Goal: Task Accomplishment & Management: Use online tool/utility

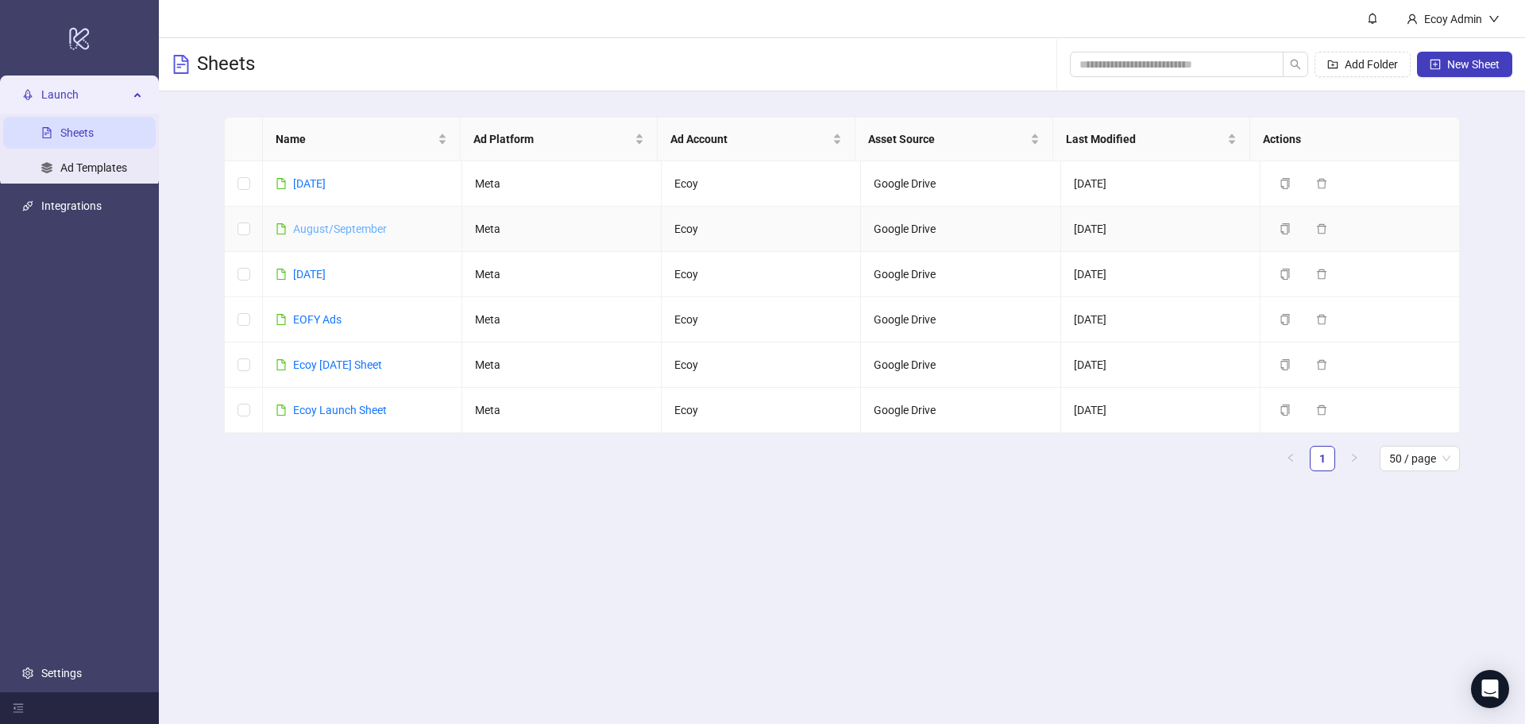
click at [339, 233] on link "August/September" at bounding box center [340, 228] width 94 height 13
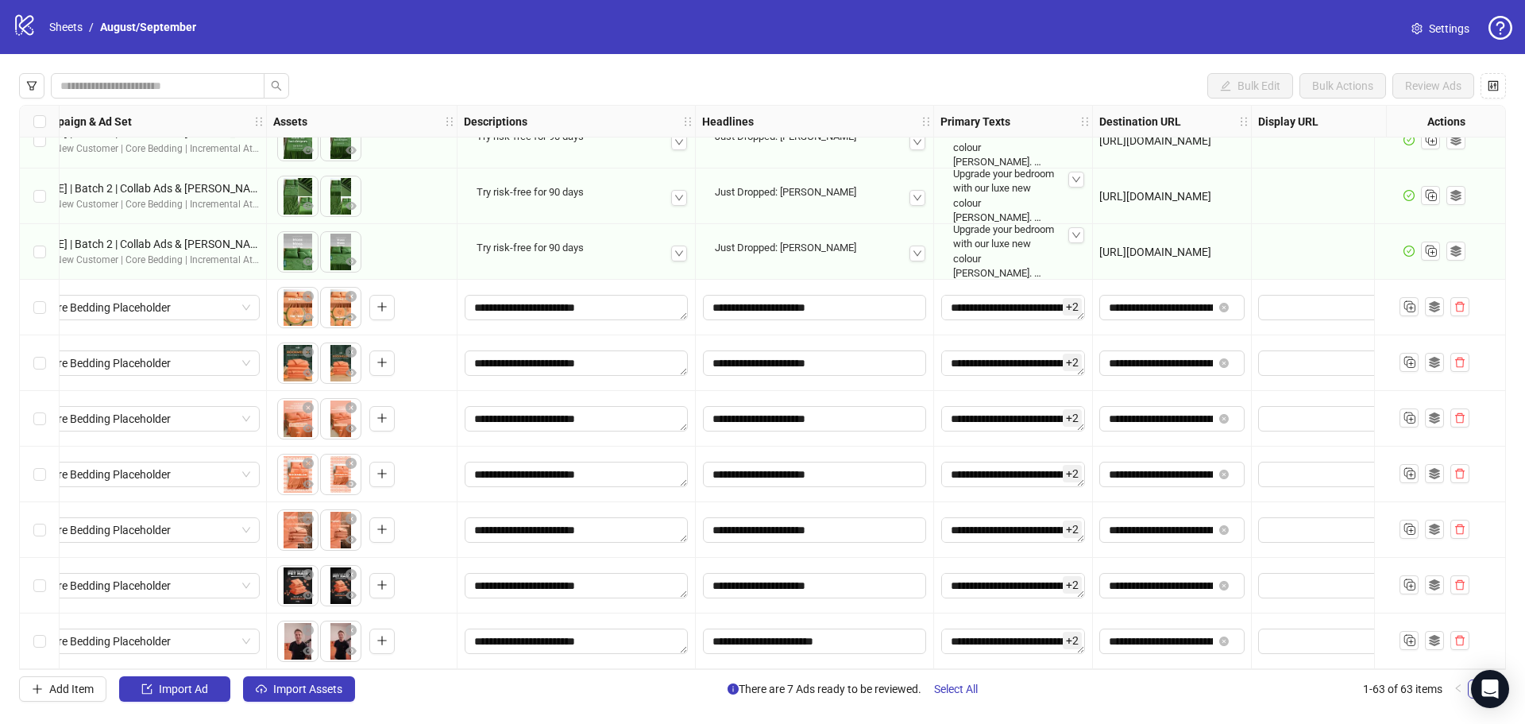
scroll to position [2977, 658]
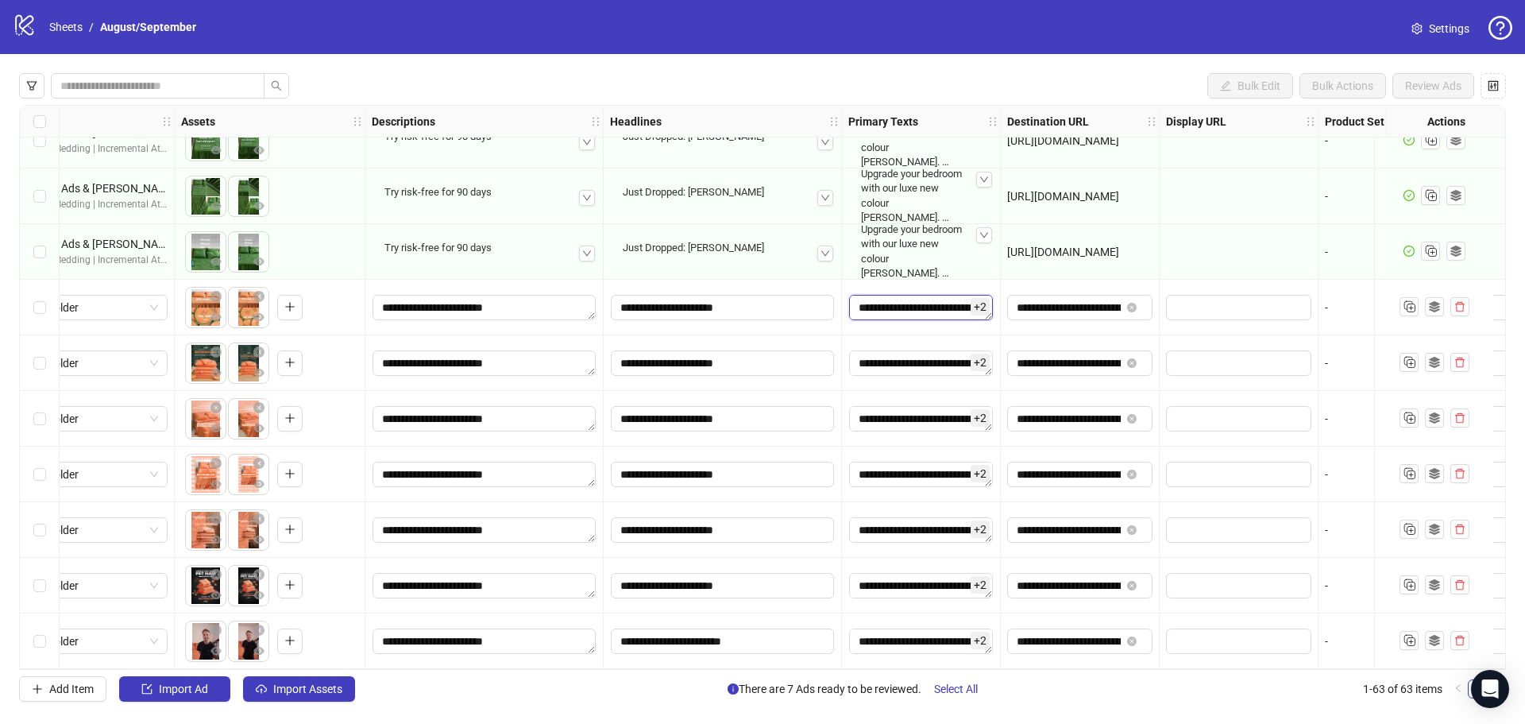
click at [920, 313] on textarea "**********" at bounding box center [921, 307] width 144 height 25
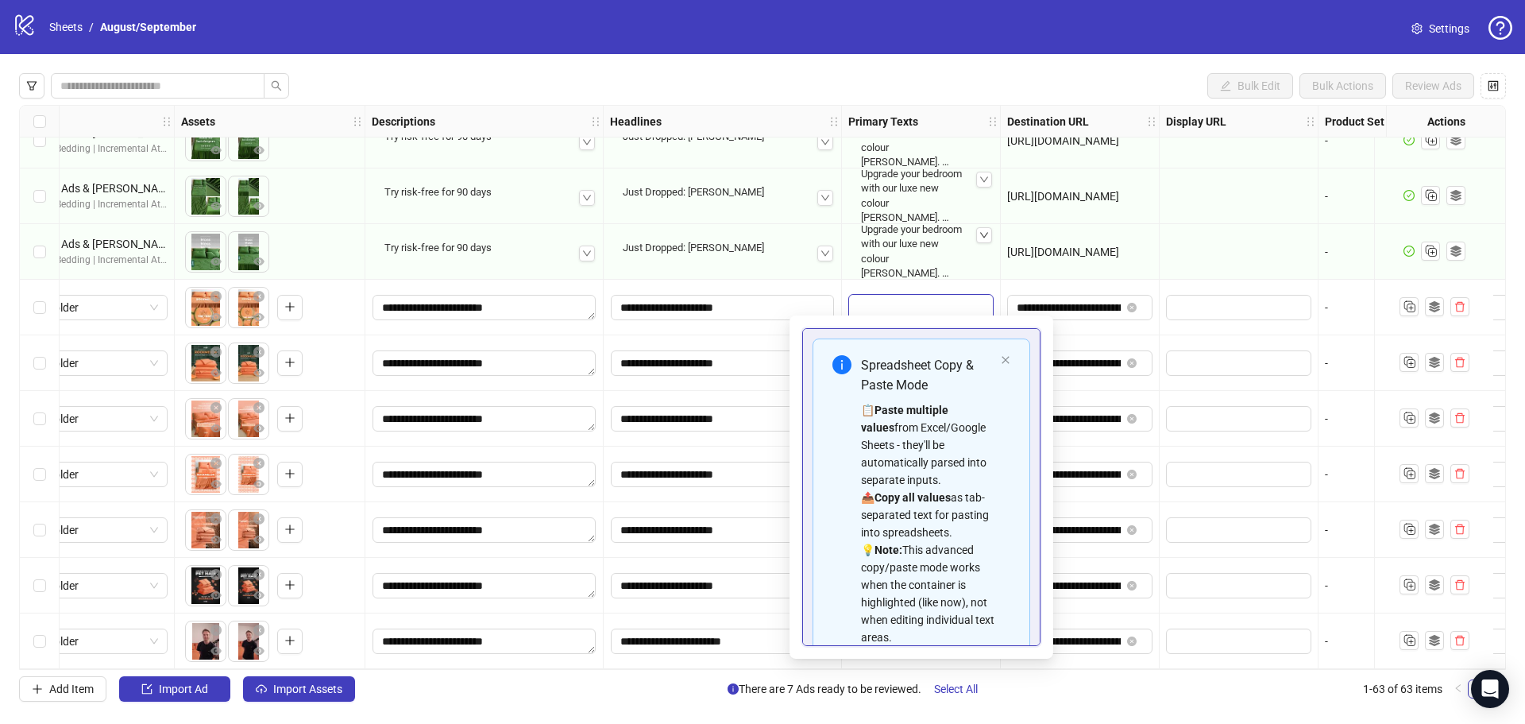
click at [983, 230] on icon "down" at bounding box center [984, 235] width 10 height 10
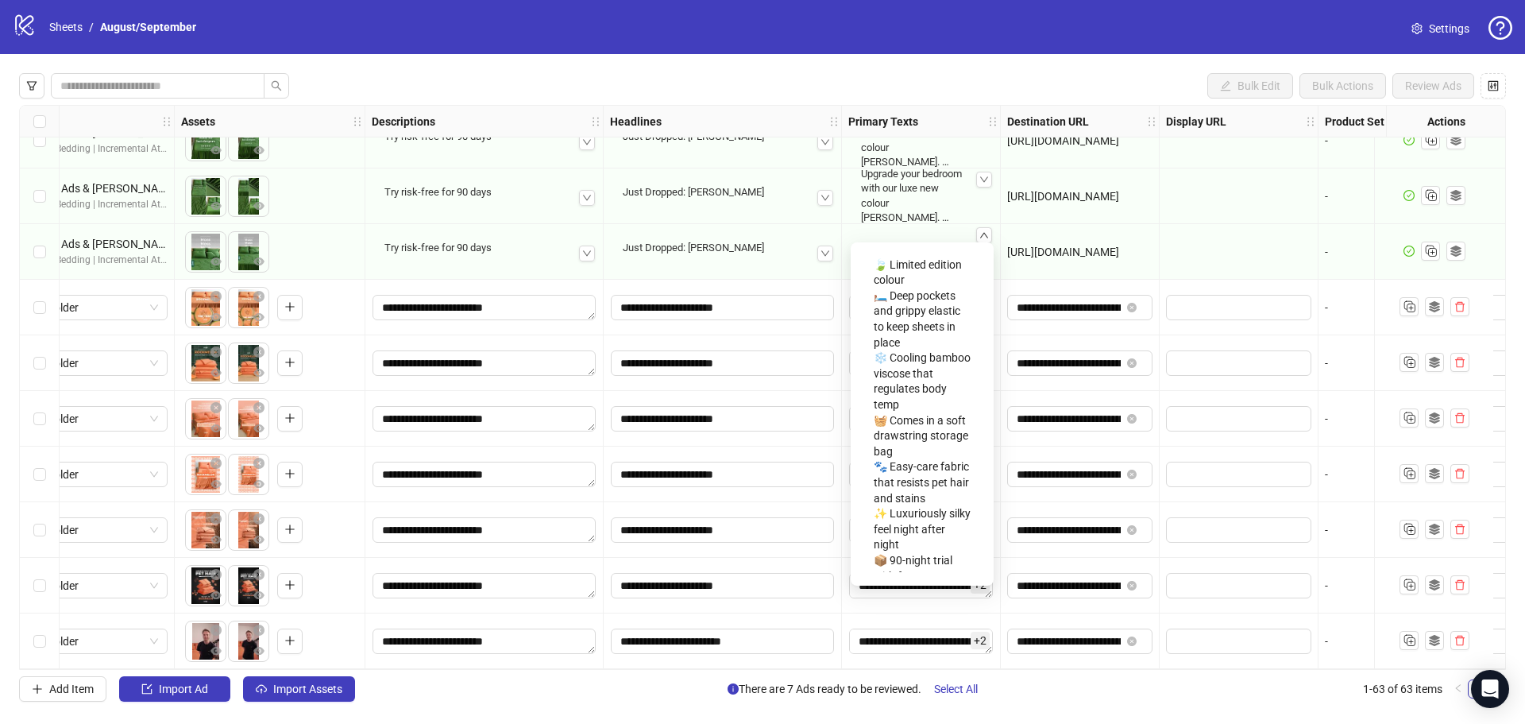
scroll to position [826, 0]
click at [1023, 72] on div "Bulk Edit Bulk Actions Review Ads Ad Format Ad Name Campaign & Ad Set Assets De…" at bounding box center [762, 387] width 1525 height 666
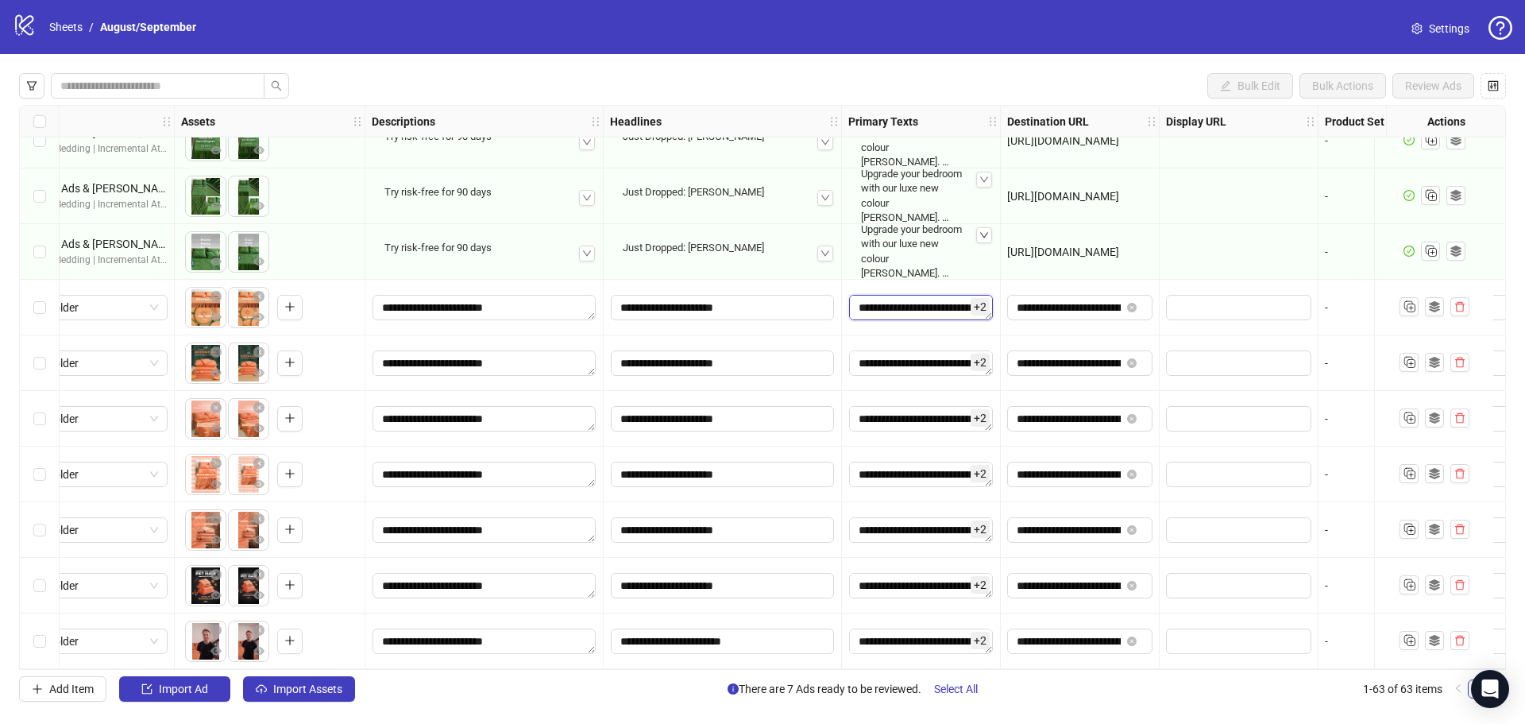
click at [928, 303] on textarea "**********" at bounding box center [921, 307] width 144 height 25
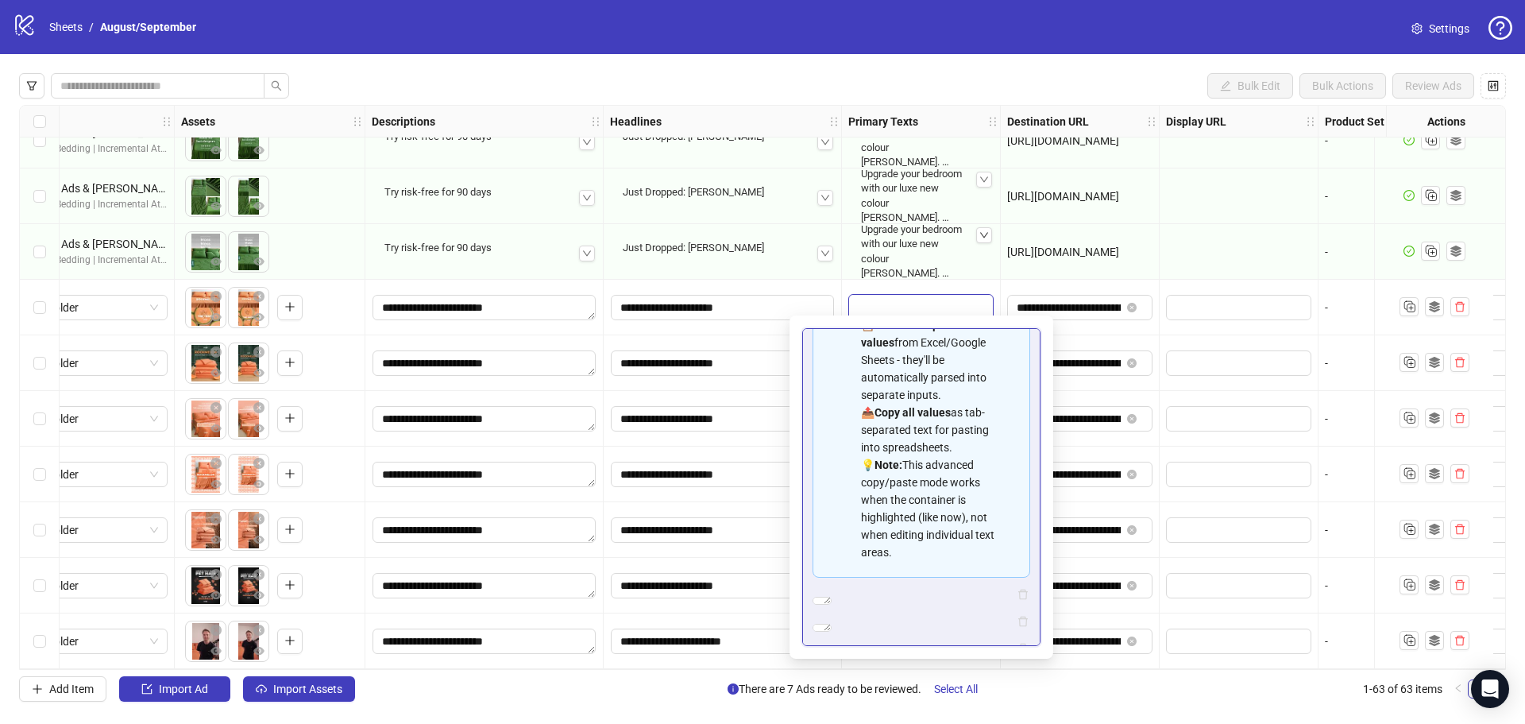
scroll to position [248, 0]
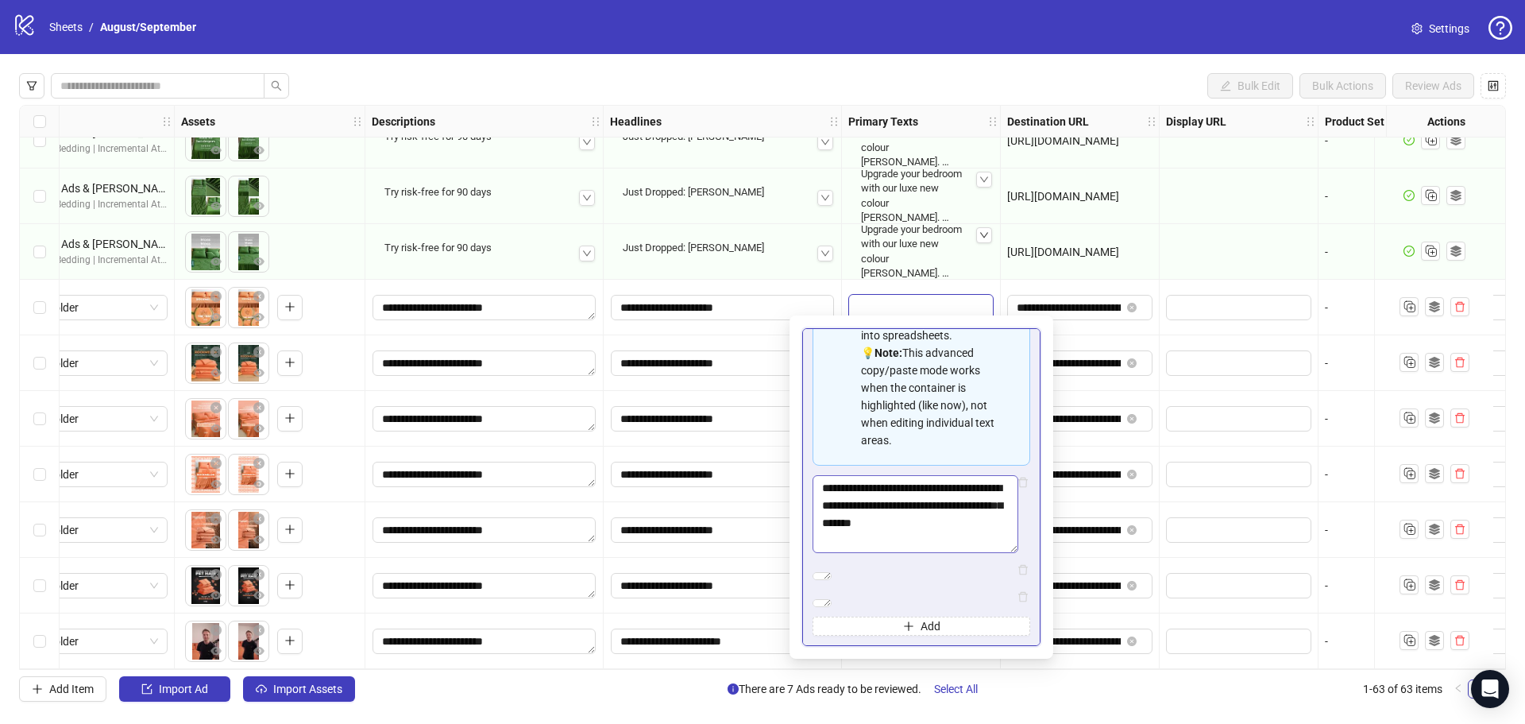
drag, startPoint x: 1013, startPoint y: 493, endPoint x: 1011, endPoint y: 527, distance: 34.2
click at [1011, 527] on textarea "**********" at bounding box center [915, 514] width 206 height 78
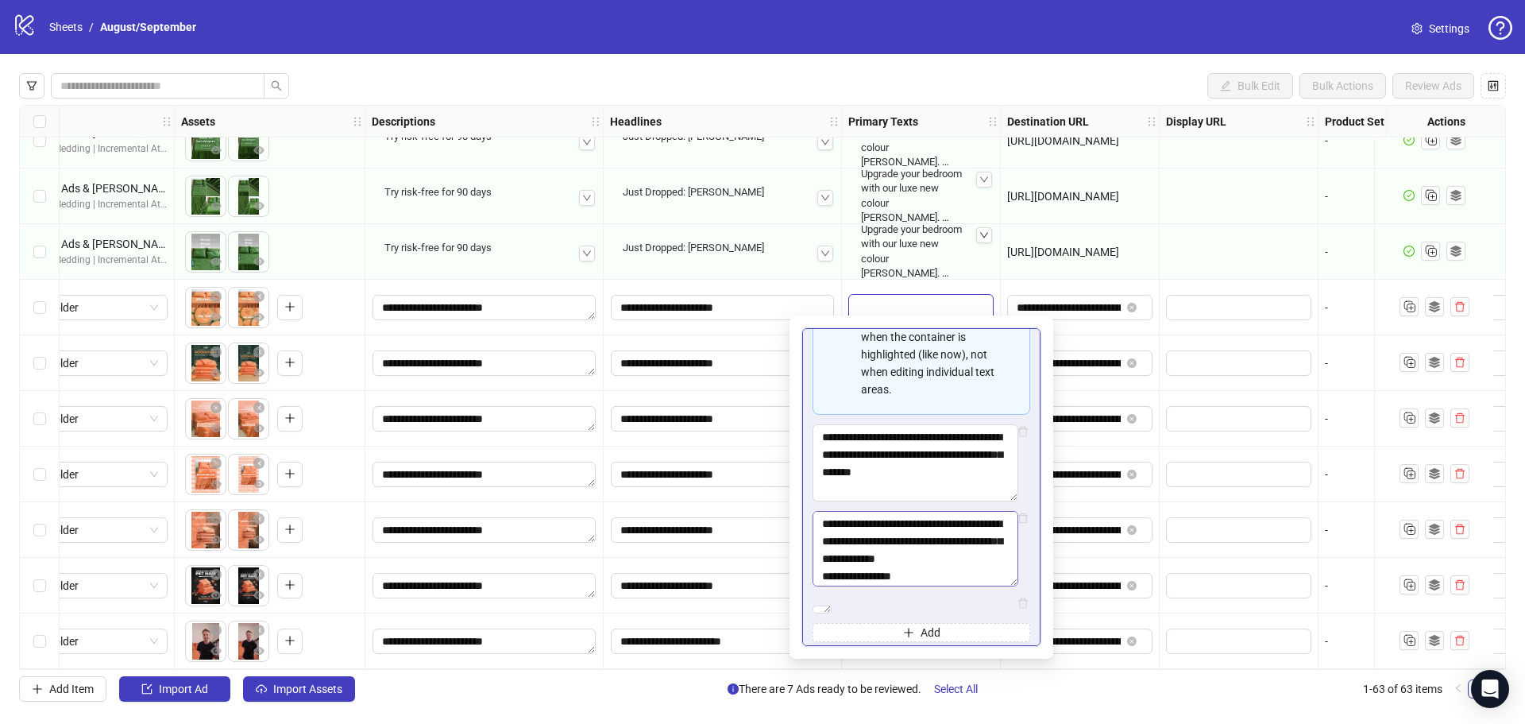
drag, startPoint x: 1013, startPoint y: 584, endPoint x: 1008, endPoint y: 616, distance: 33.0
click at [1008, 586] on textarea "**********" at bounding box center [915, 548] width 206 height 75
click at [824, 586] on textarea "**********" at bounding box center [915, 548] width 206 height 75
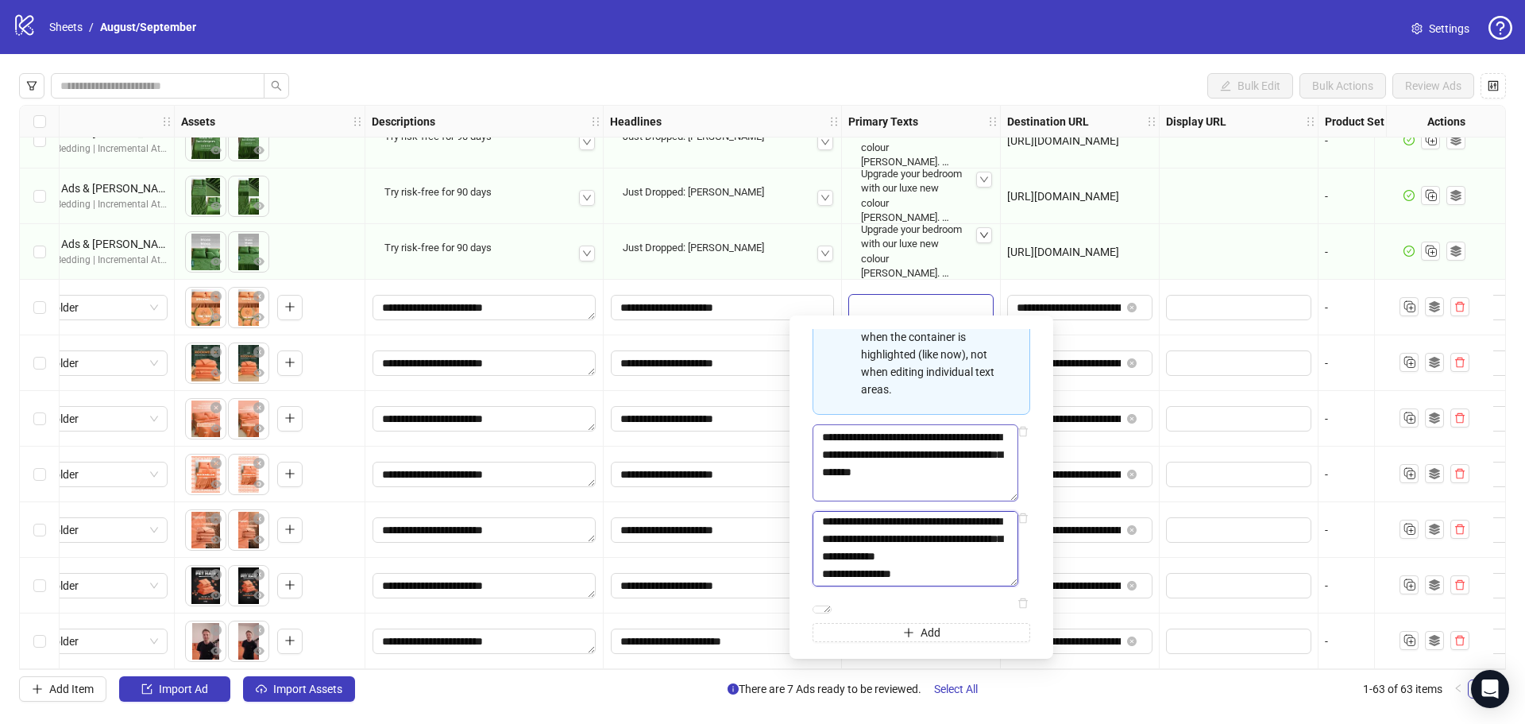
type textarea "**********"
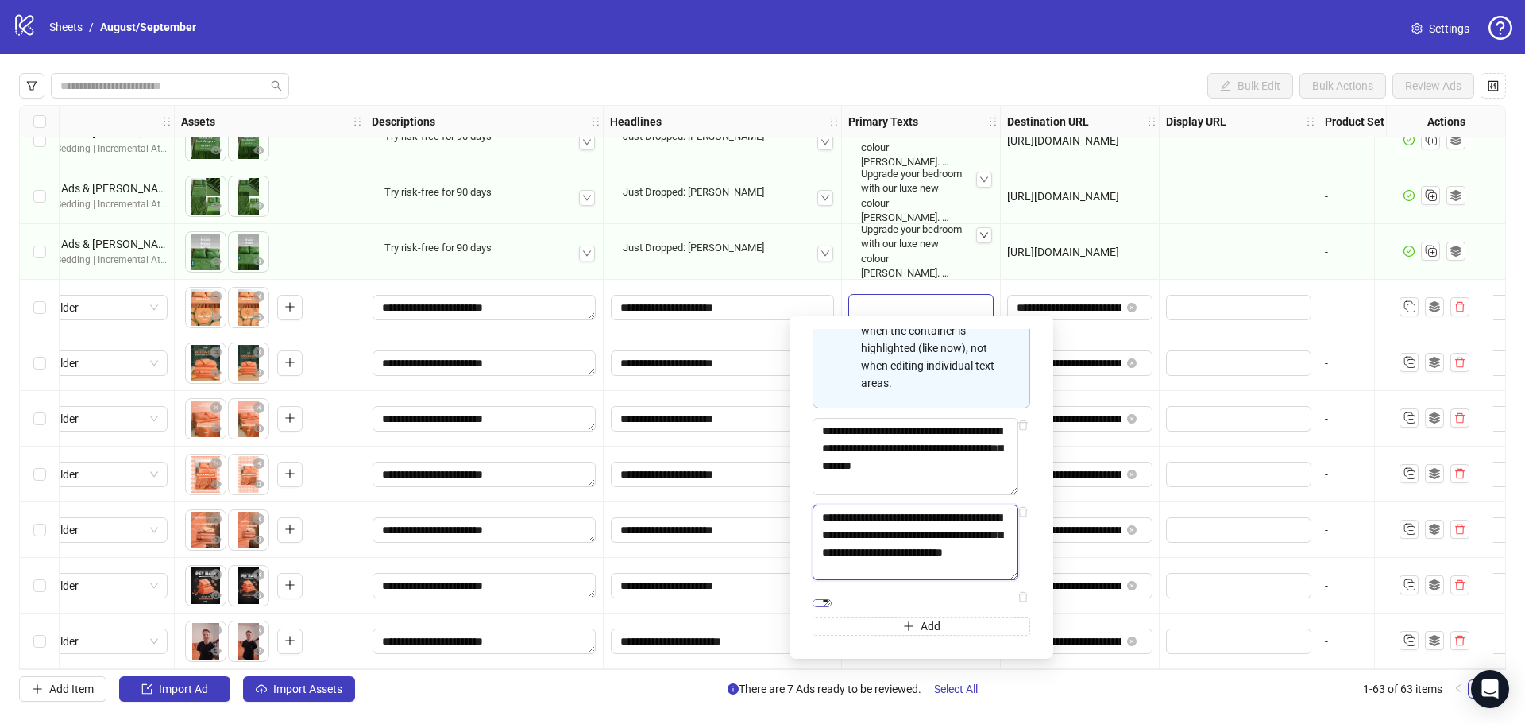
scroll to position [124, 0]
click at [953, 57] on div "Bulk Edit Bulk Actions Review Ads Ad Format Ad Name Campaign & Ad Set Assets De…" at bounding box center [762, 387] width 1525 height 666
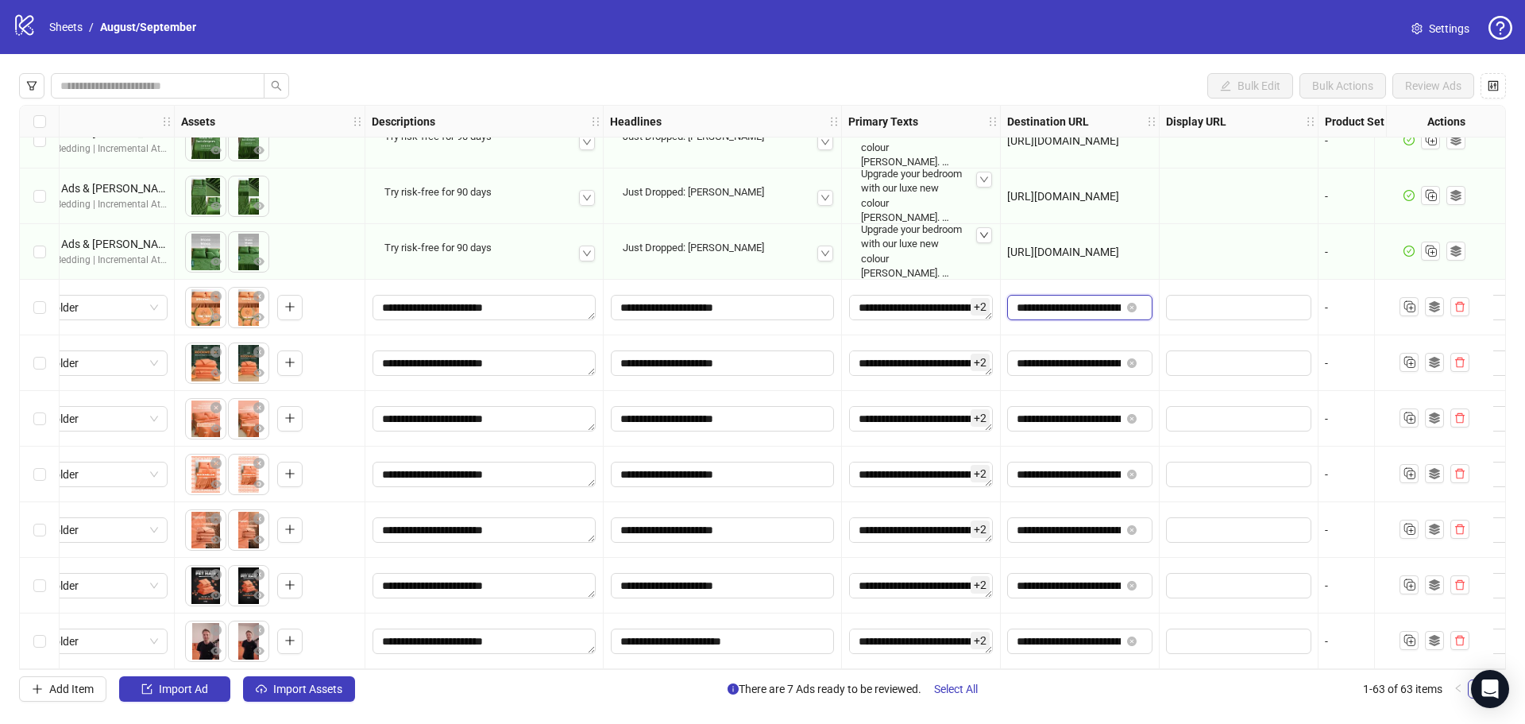
click at [1075, 304] on input "**********" at bounding box center [1069, 307] width 104 height 17
drag, startPoint x: 1024, startPoint y: 304, endPoint x: 1197, endPoint y: 315, distance: 173.4
click at [1060, 299] on input "**********" at bounding box center [1069, 307] width 104 height 17
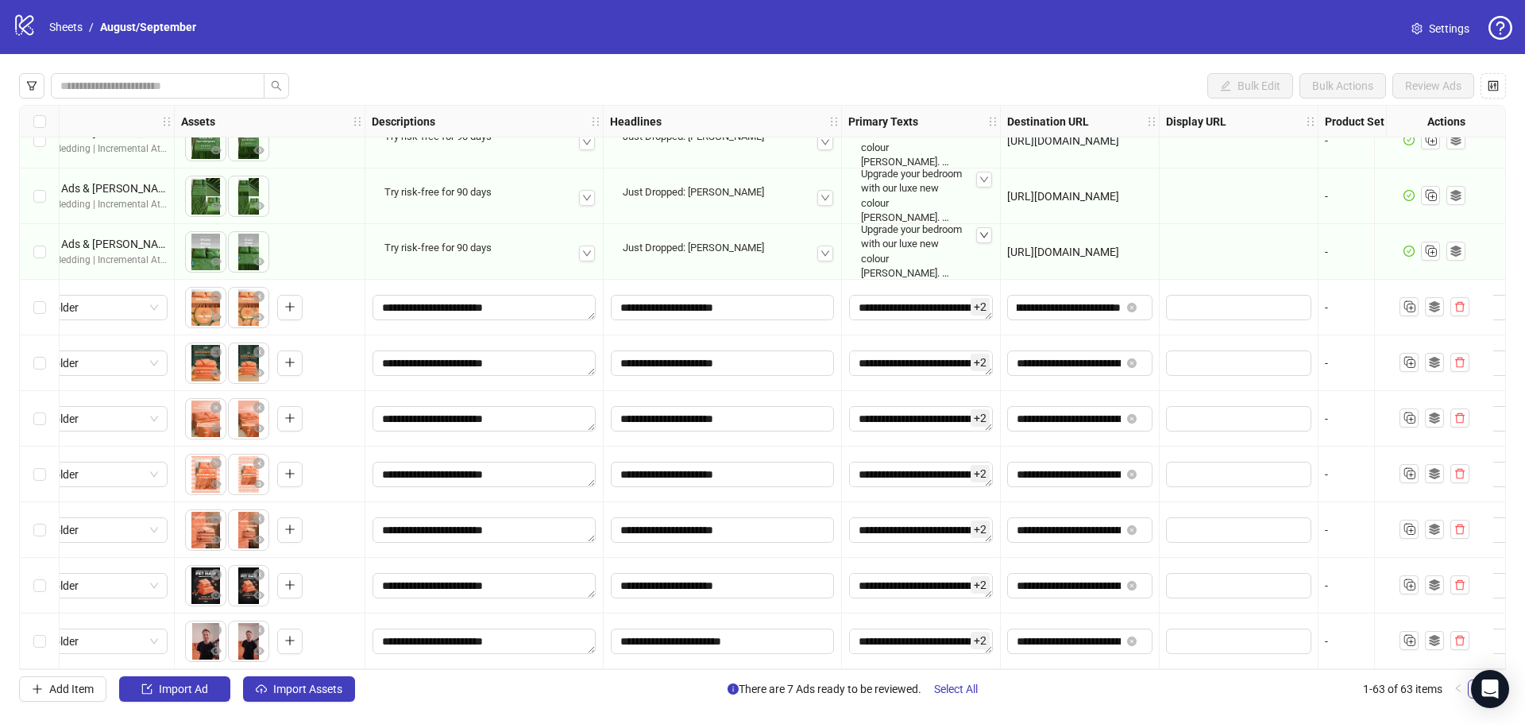
scroll to position [0, 0]
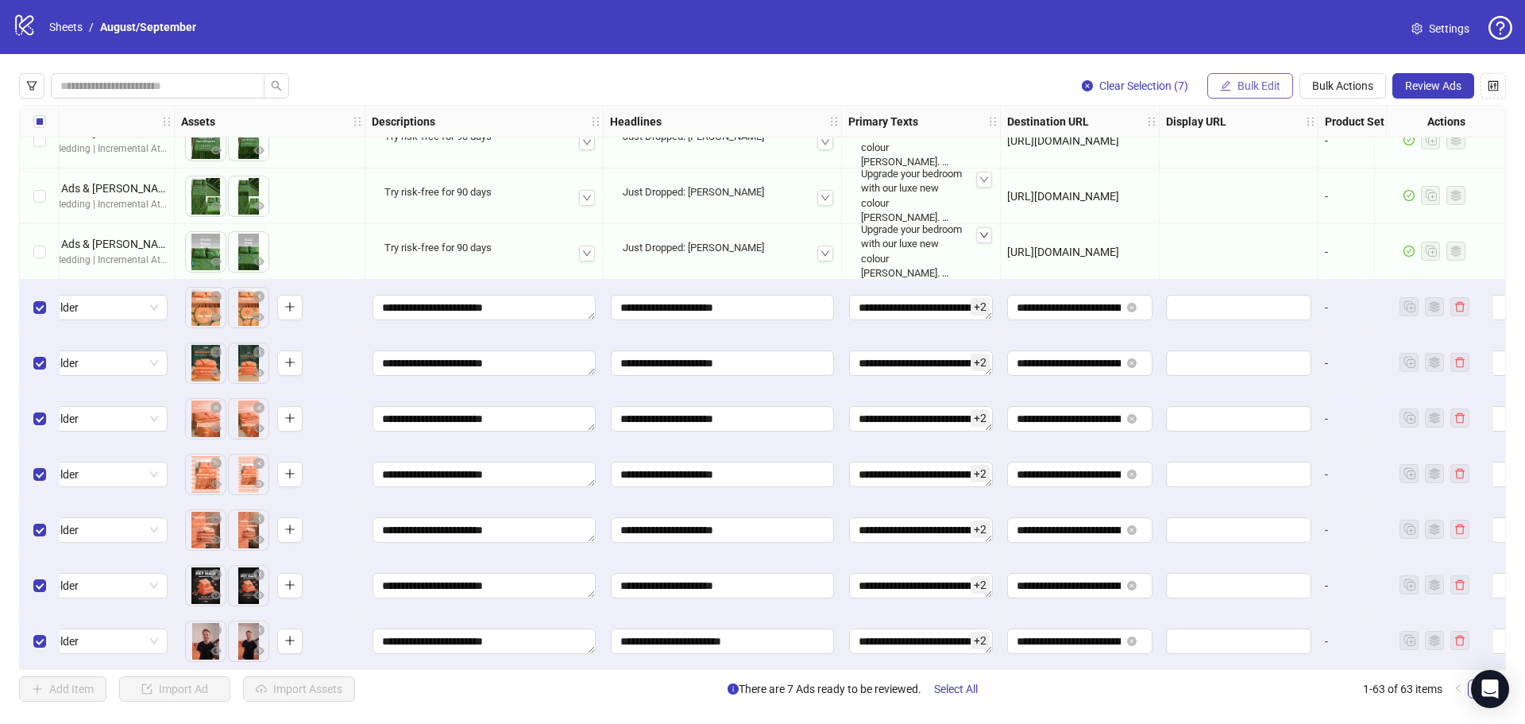
click at [1273, 80] on span "Bulk Edit" at bounding box center [1258, 85] width 43 height 13
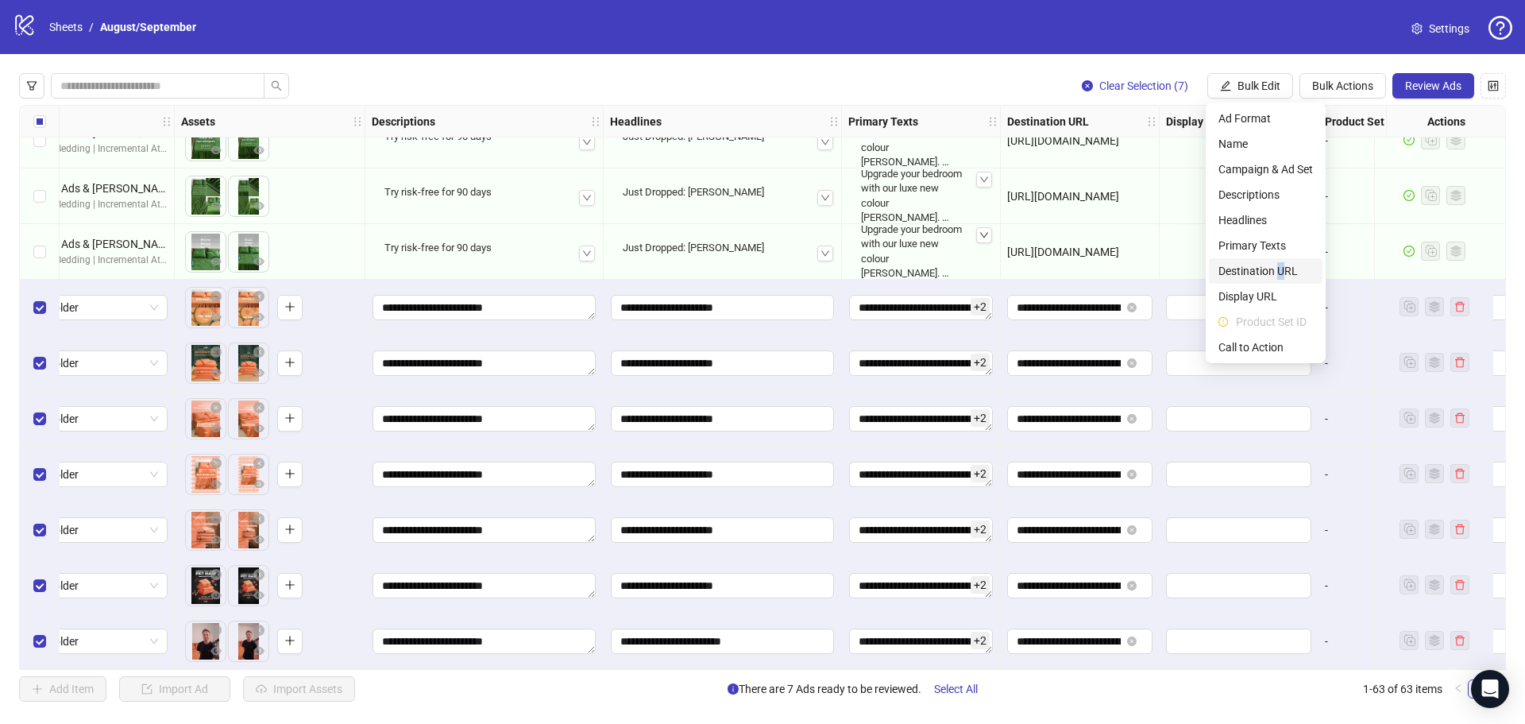
click at [1281, 268] on span "Destination URL" at bounding box center [1265, 270] width 95 height 17
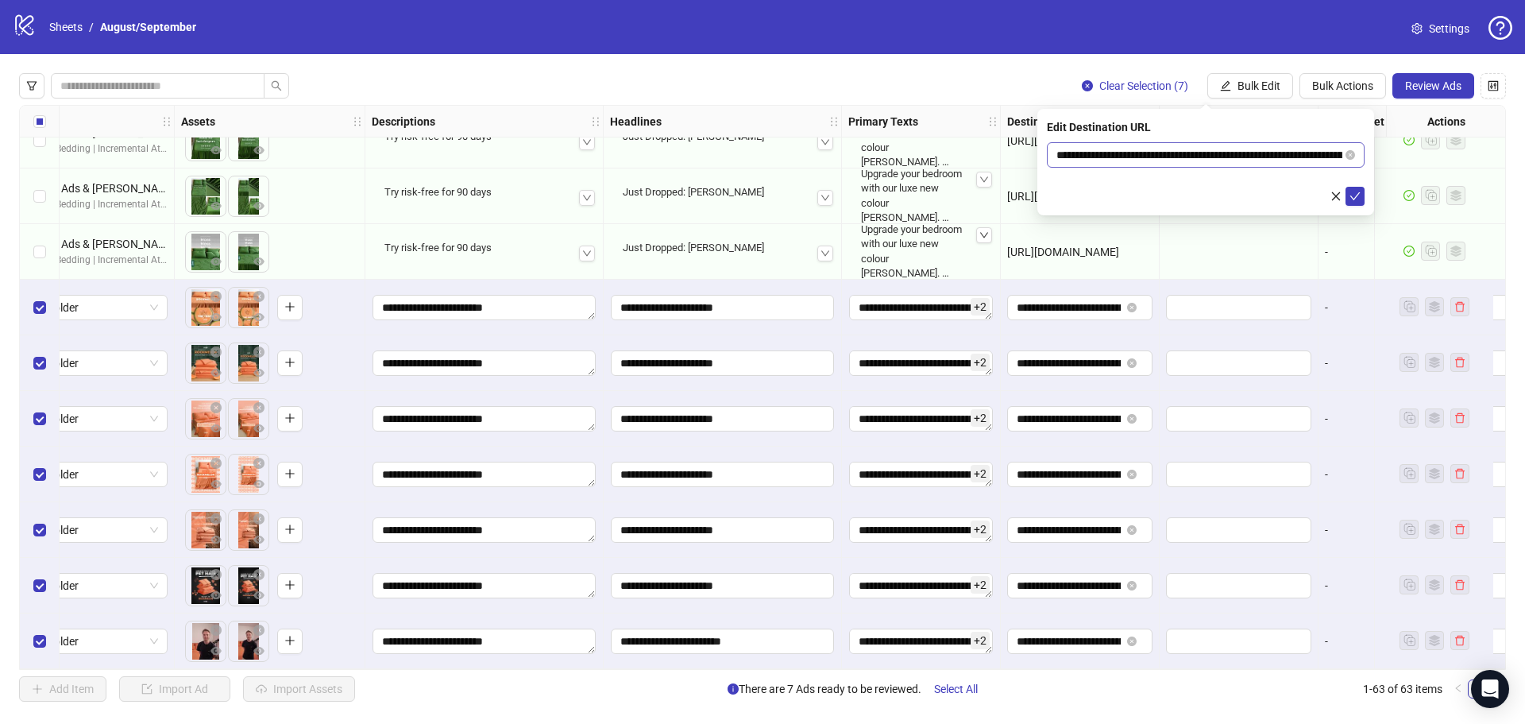
click at [1187, 145] on span "**********" at bounding box center [1206, 154] width 318 height 25
click at [1187, 149] on input "**********" at bounding box center [1199, 154] width 286 height 17
paste input "text"
type input "**********"
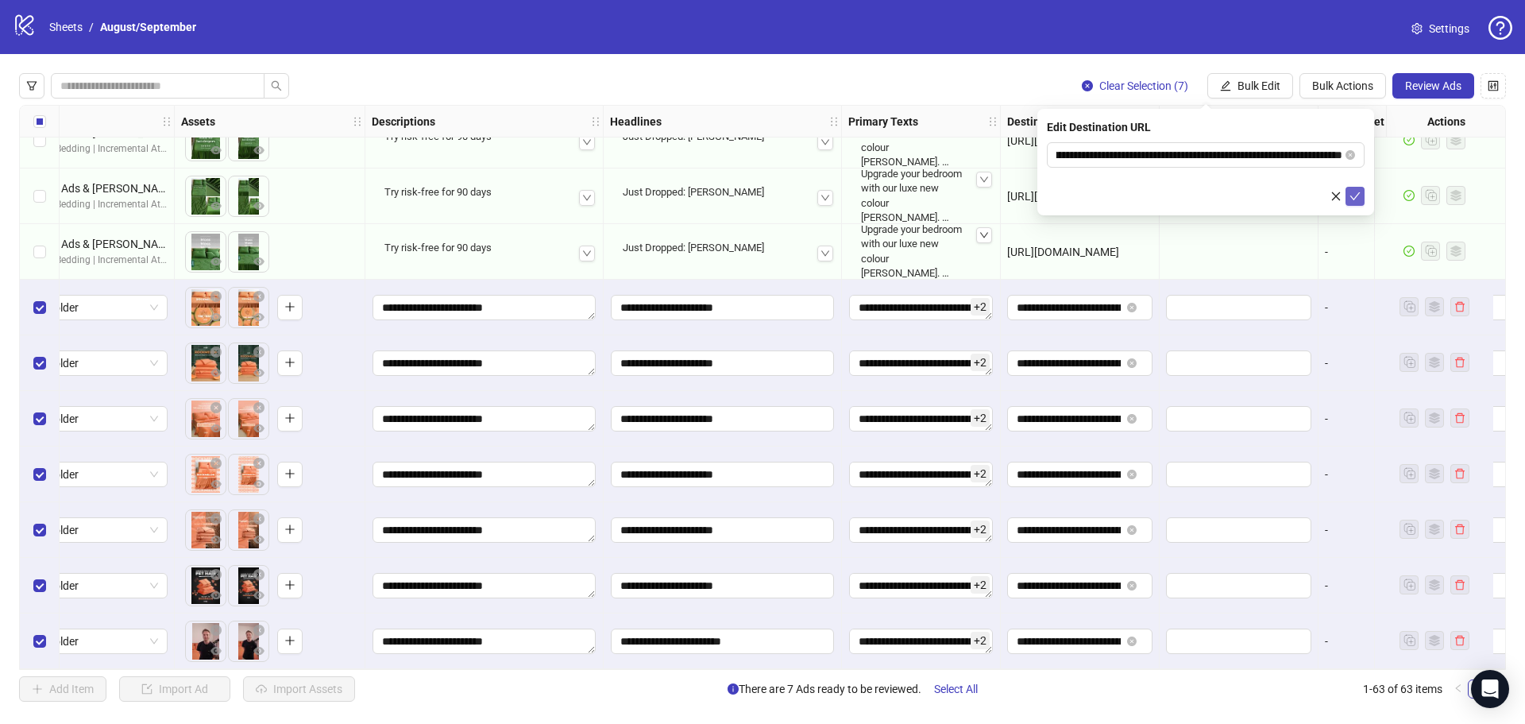
click at [1357, 199] on icon "check" at bounding box center [1354, 196] width 11 height 11
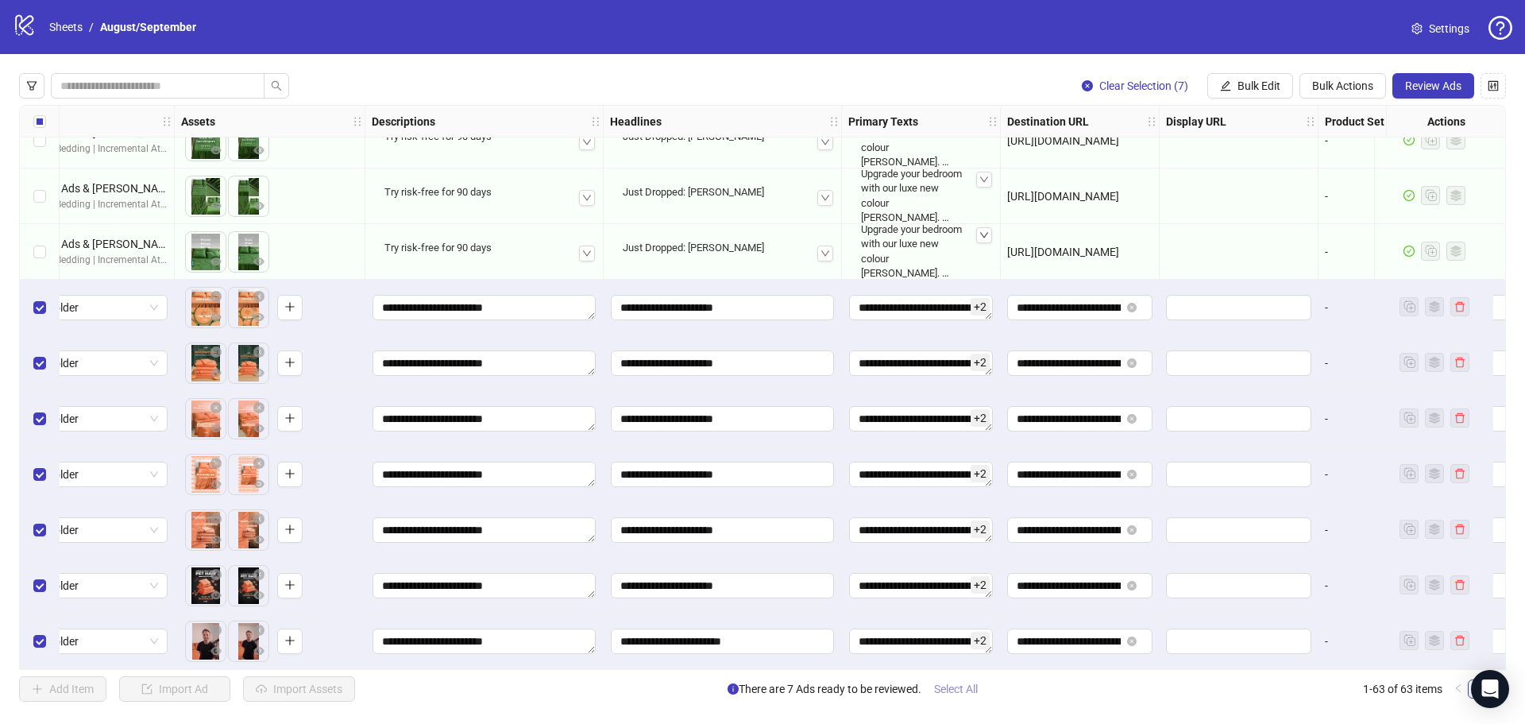
click at [935, 691] on button "Select All" at bounding box center [955, 688] width 69 height 25
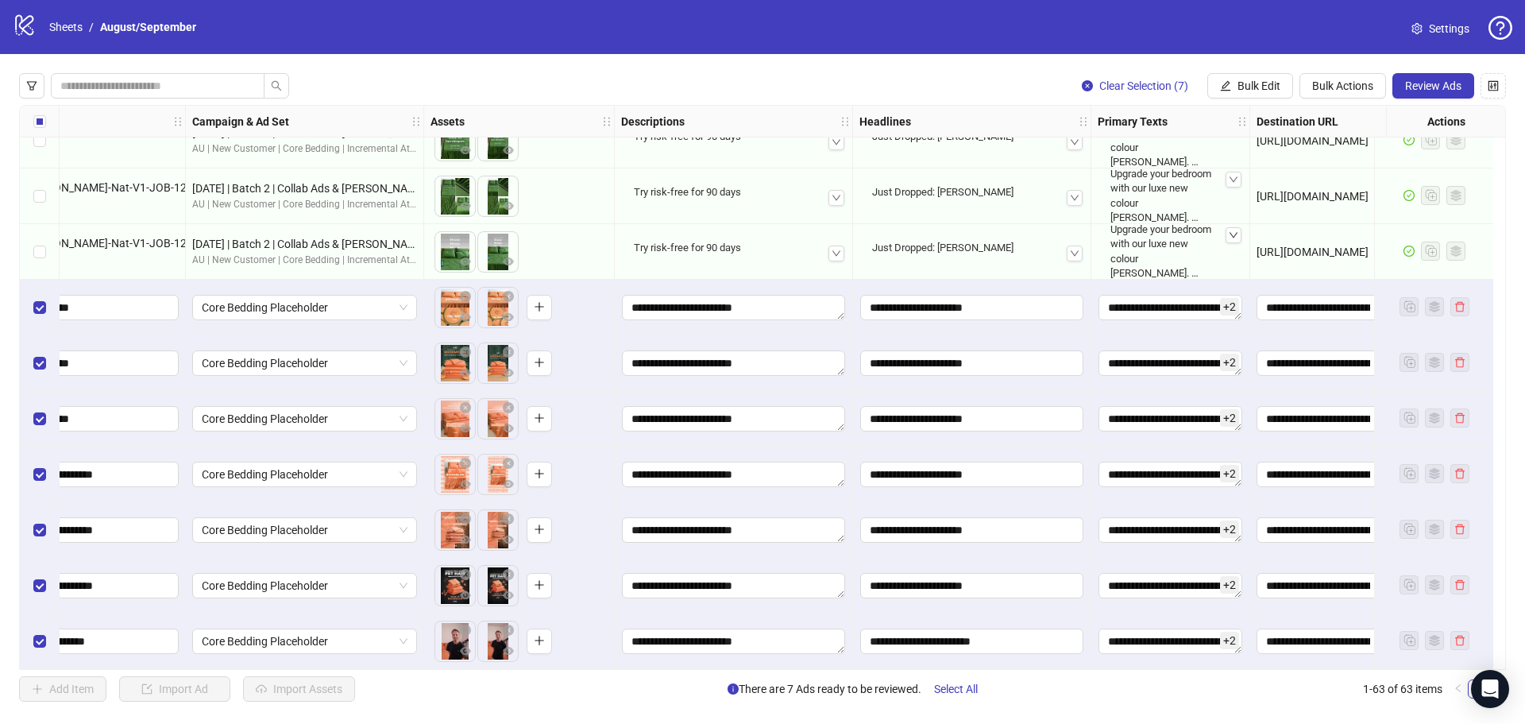
scroll to position [2977, 0]
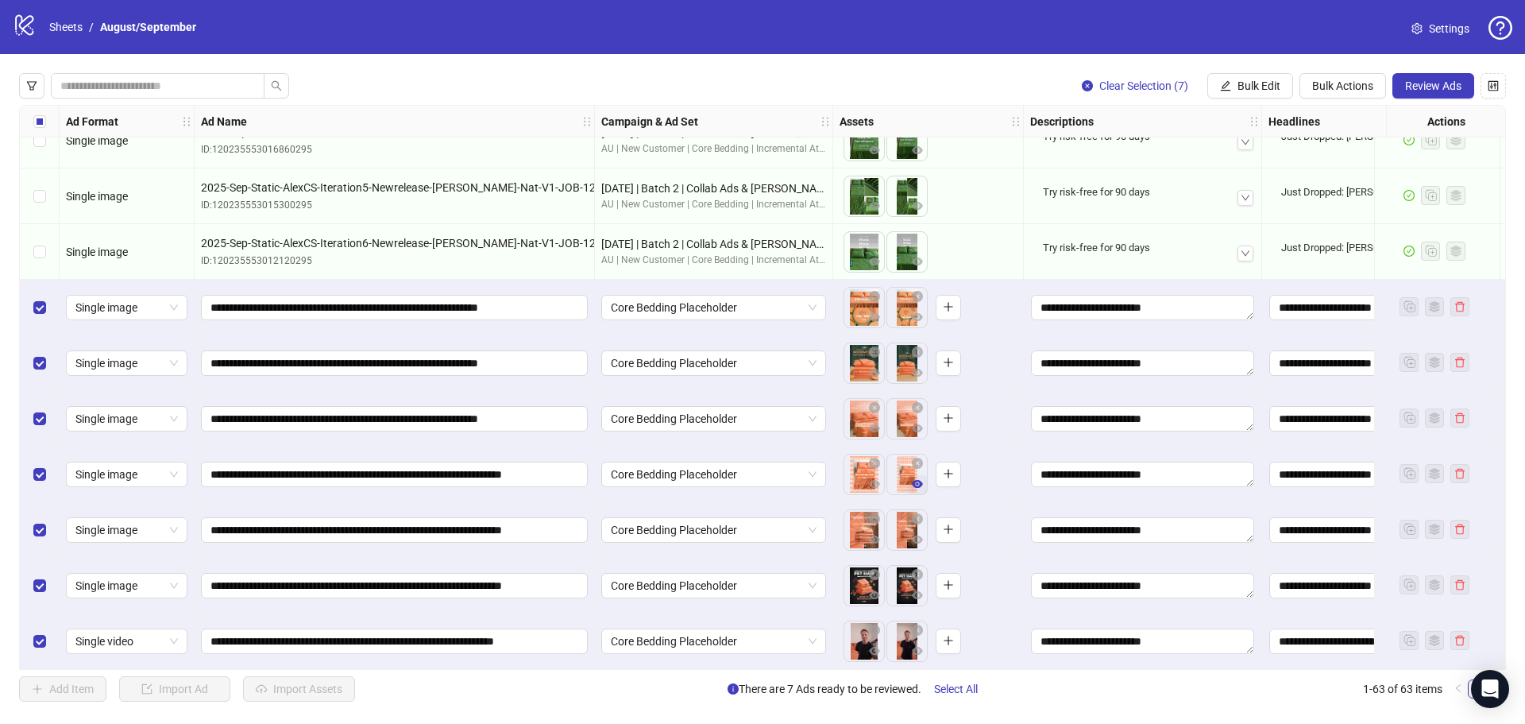
click at [917, 480] on icon "eye" at bounding box center [917, 483] width 11 height 11
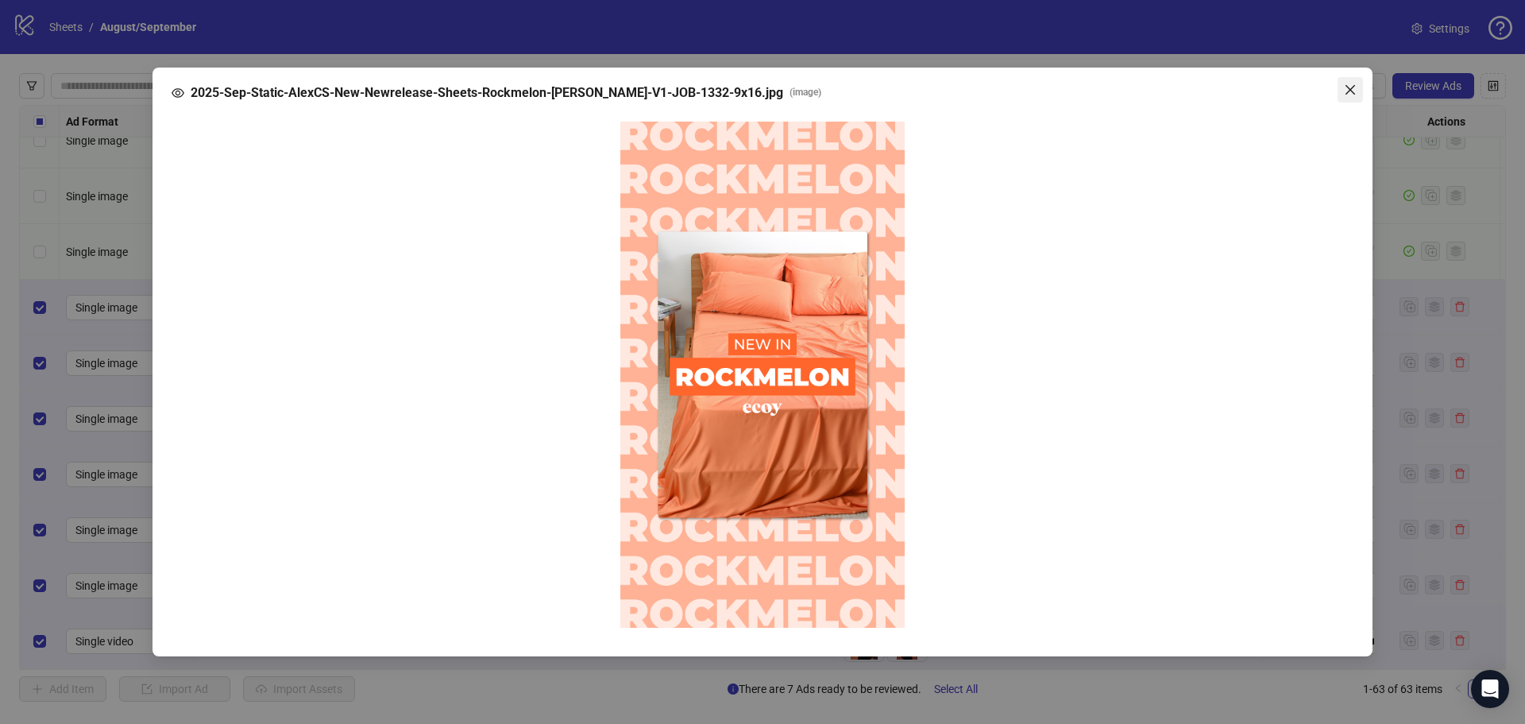
click at [1344, 91] on icon "close" at bounding box center [1350, 89] width 13 height 13
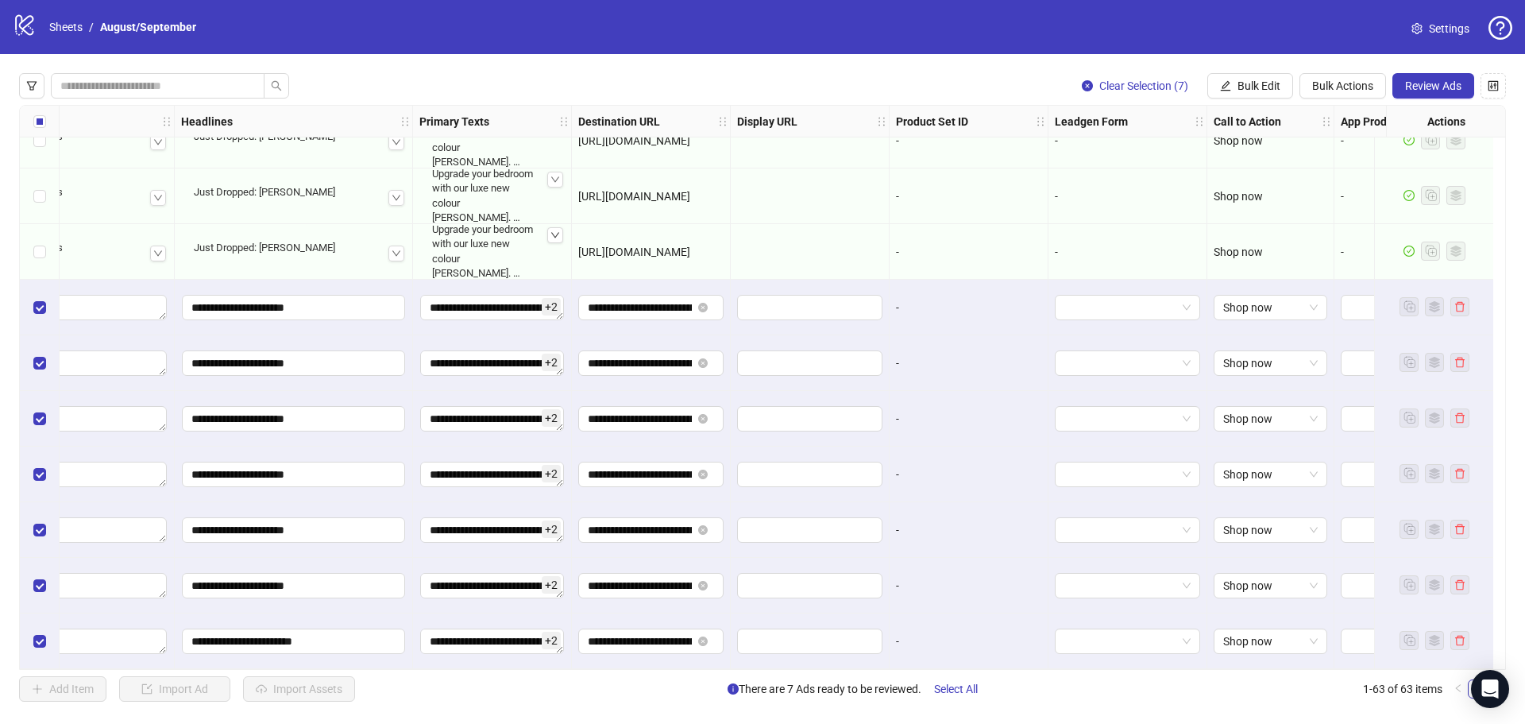
scroll to position [2977, 1206]
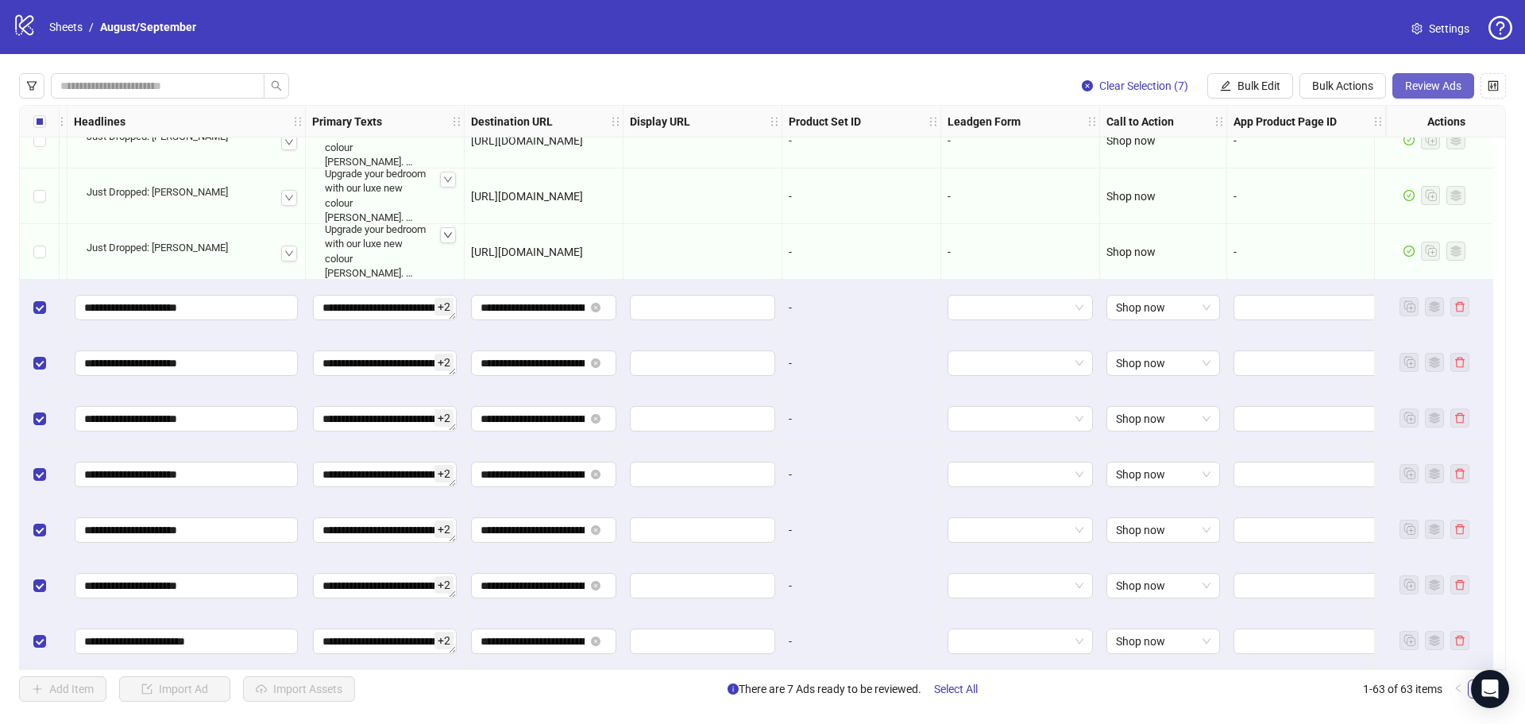
click at [1447, 91] on span "Review Ads" at bounding box center [1433, 85] width 56 height 13
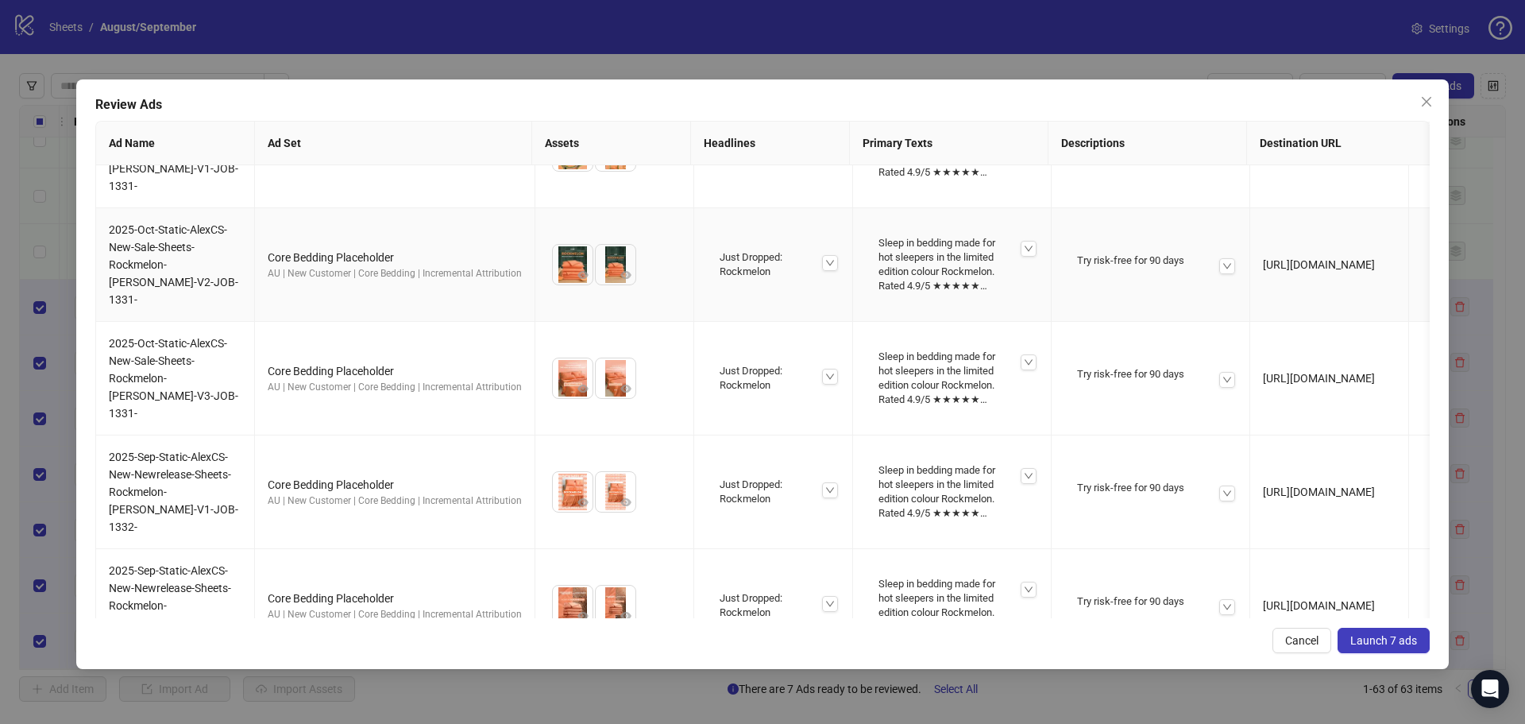
scroll to position [318, 0]
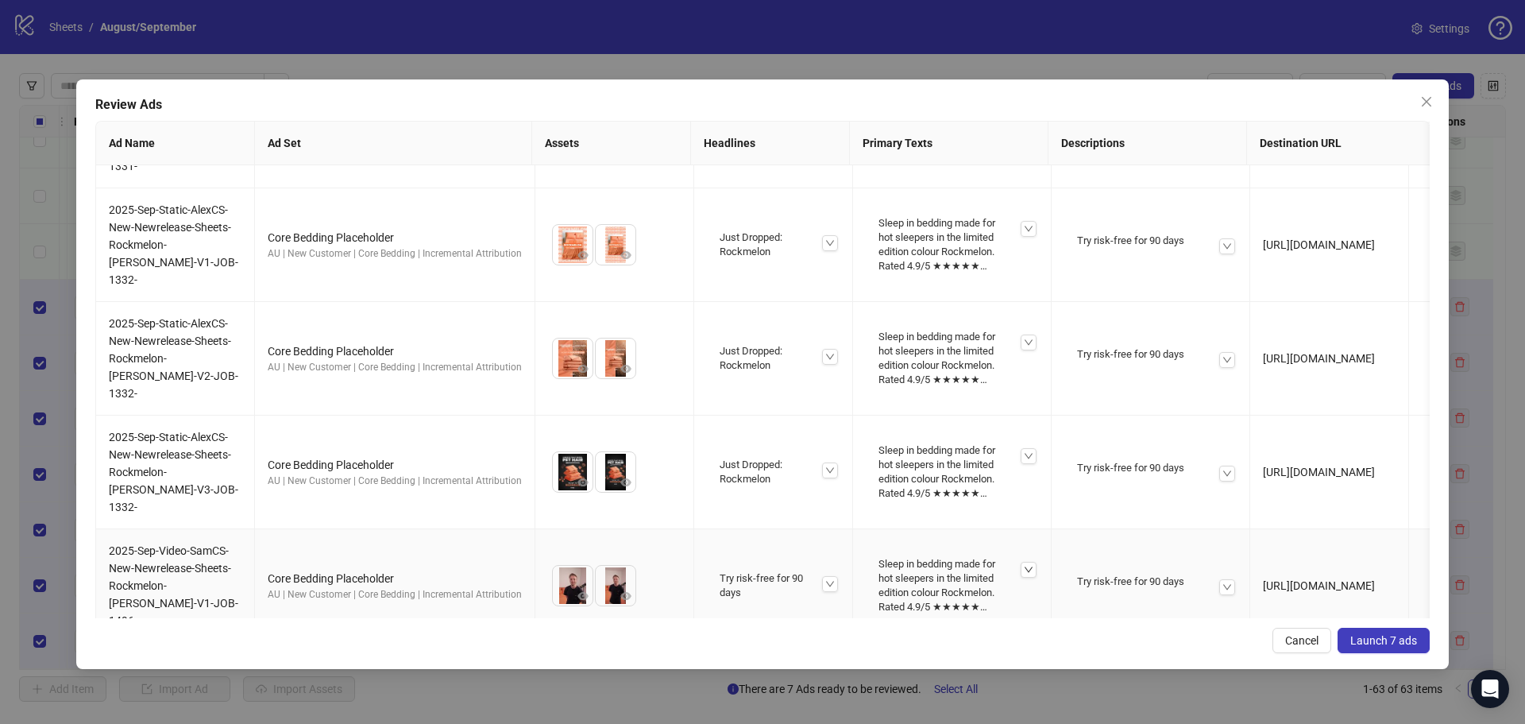
click at [1029, 565] on icon "down" at bounding box center [1029, 570] width 10 height 10
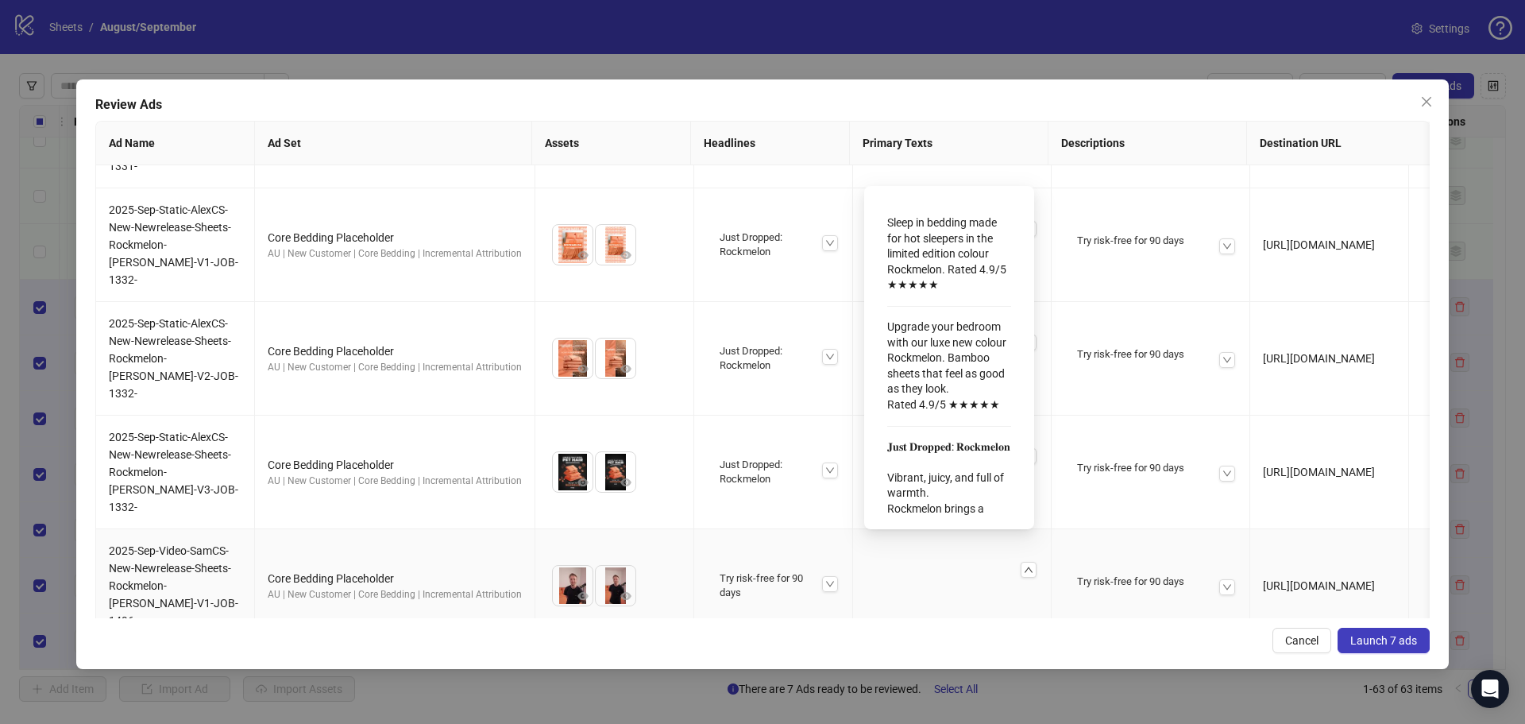
click at [936, 315] on div "Upgrade your bedroom with our luxe new colour Rockmelon. Bamboo sheets that fee…" at bounding box center [949, 366] width 124 height 106
click at [934, 376] on div "Upgrade your bedroom with our luxe new colour Rockmelon. Bamboo sheets that fee…" at bounding box center [949, 366] width 124 height 106
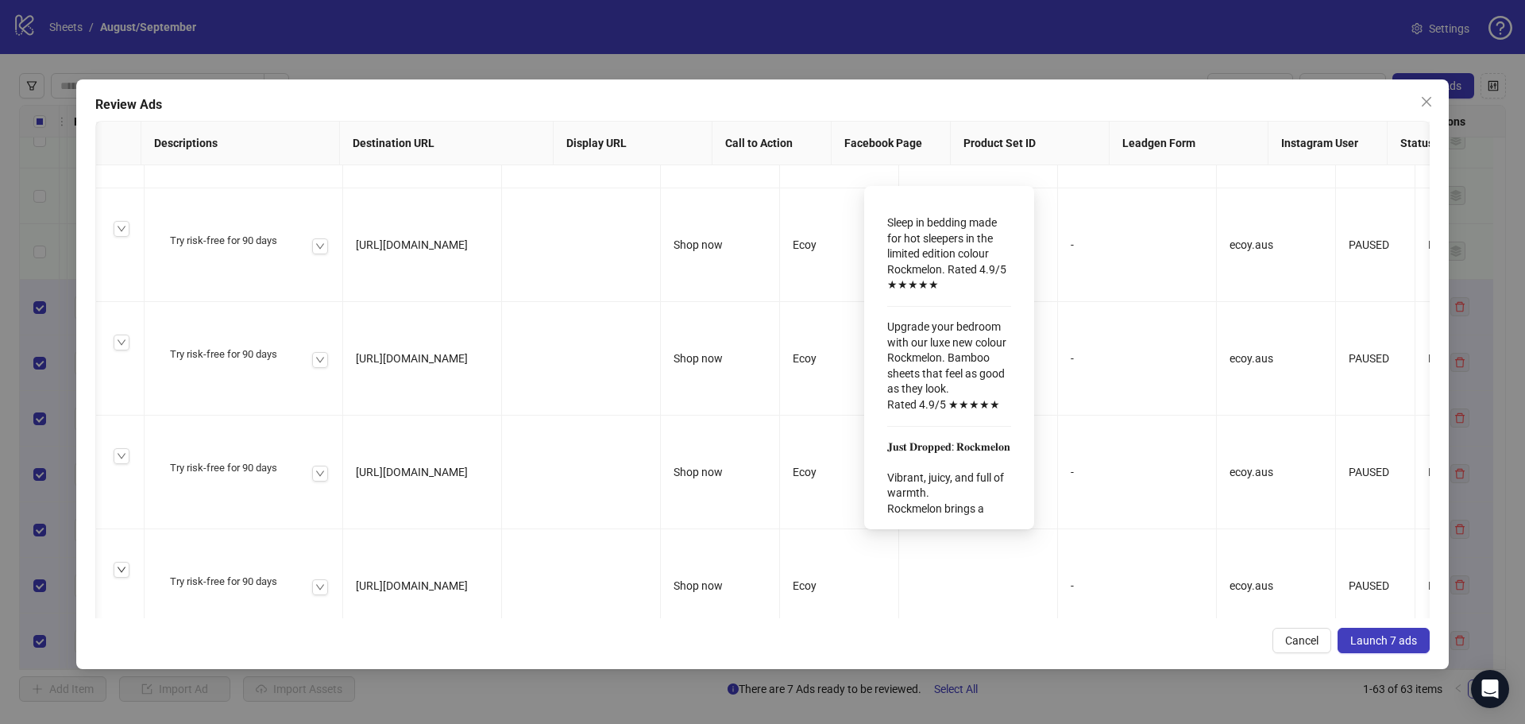
scroll to position [0, 1156]
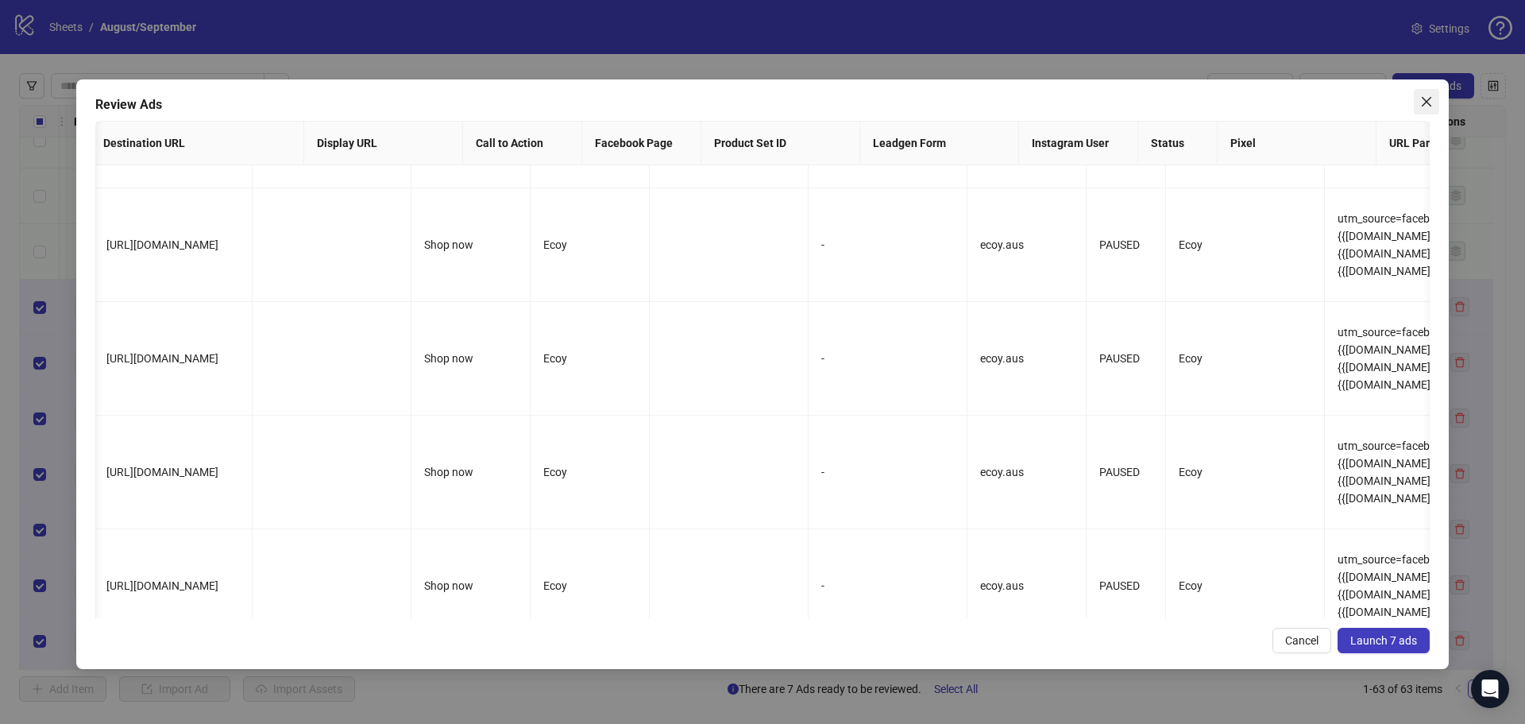
click at [1428, 106] on icon "close" at bounding box center [1426, 101] width 13 height 13
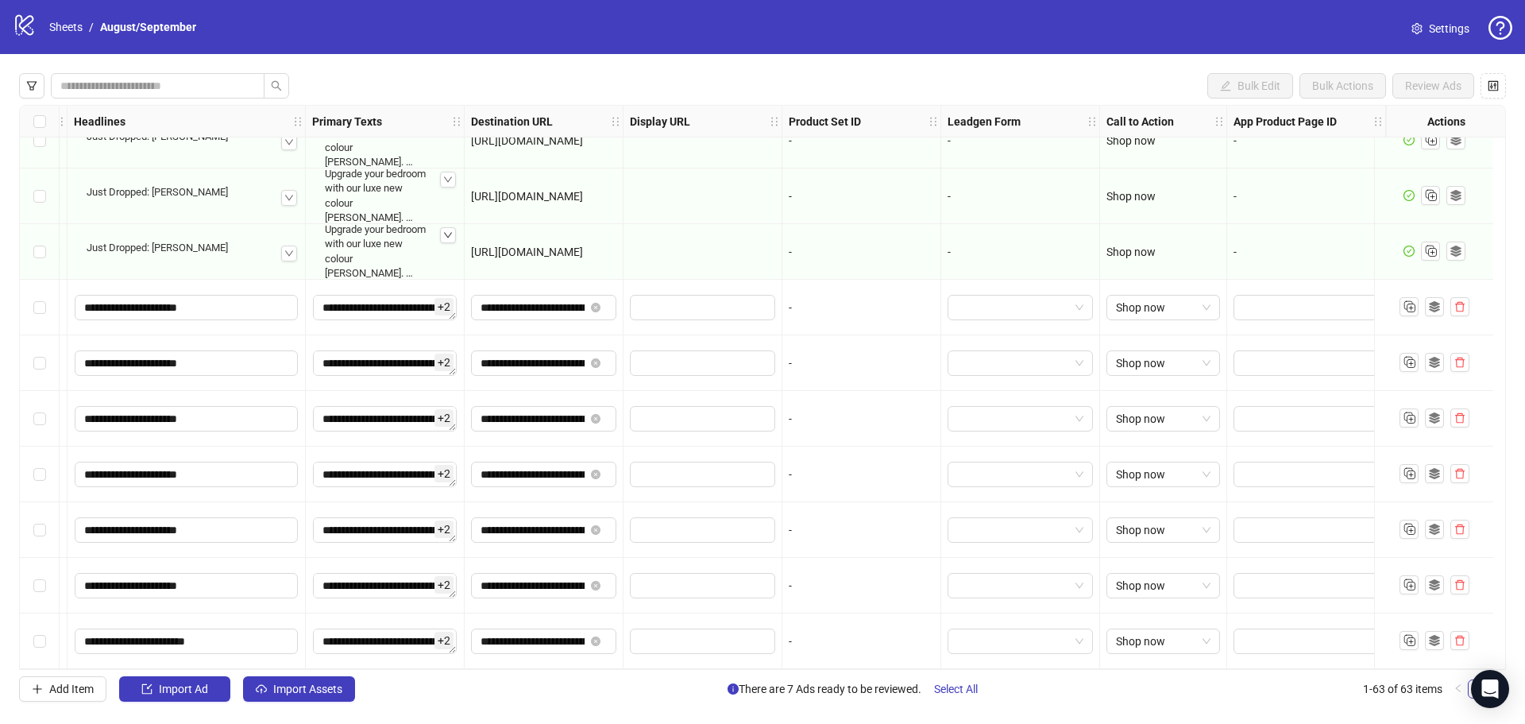
scroll to position [2977, 870]
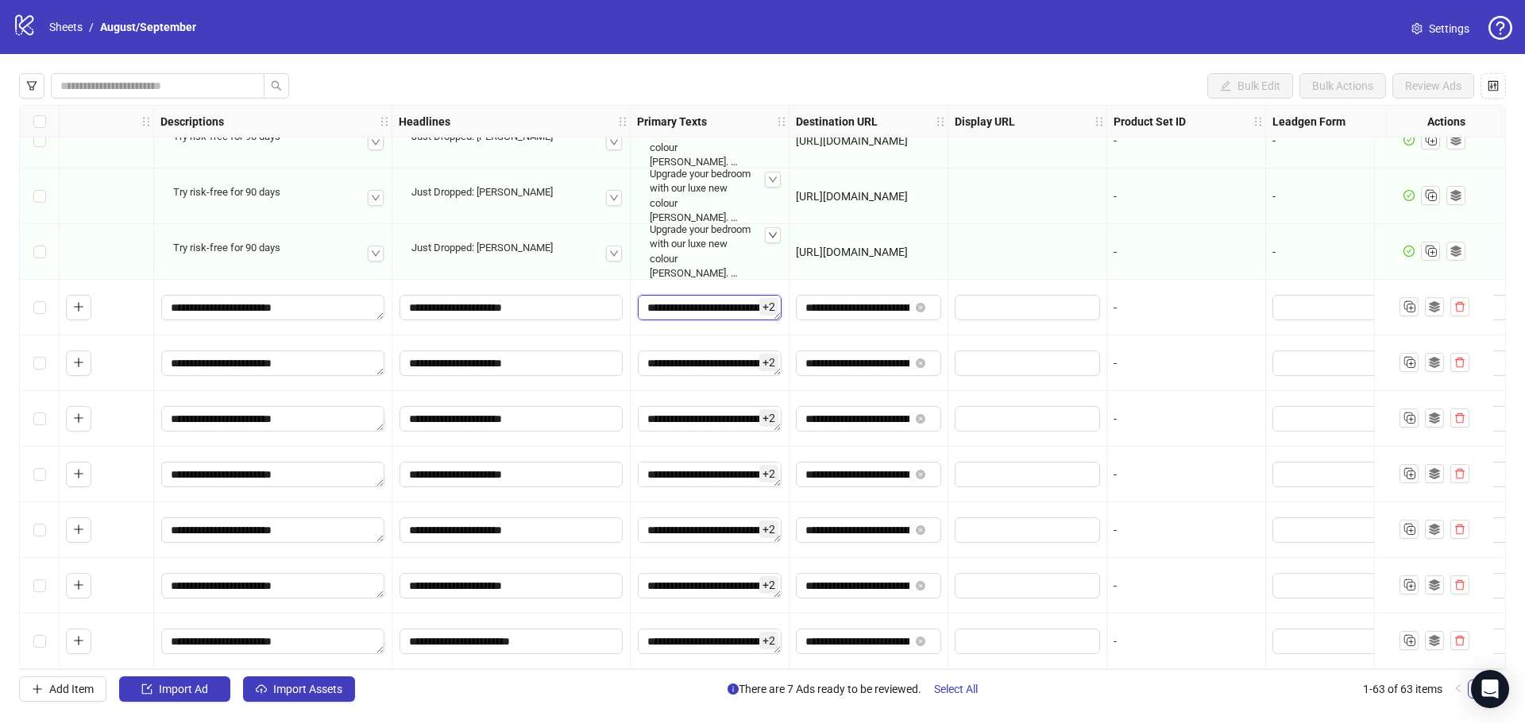
click at [686, 306] on textarea "**********" at bounding box center [710, 307] width 144 height 25
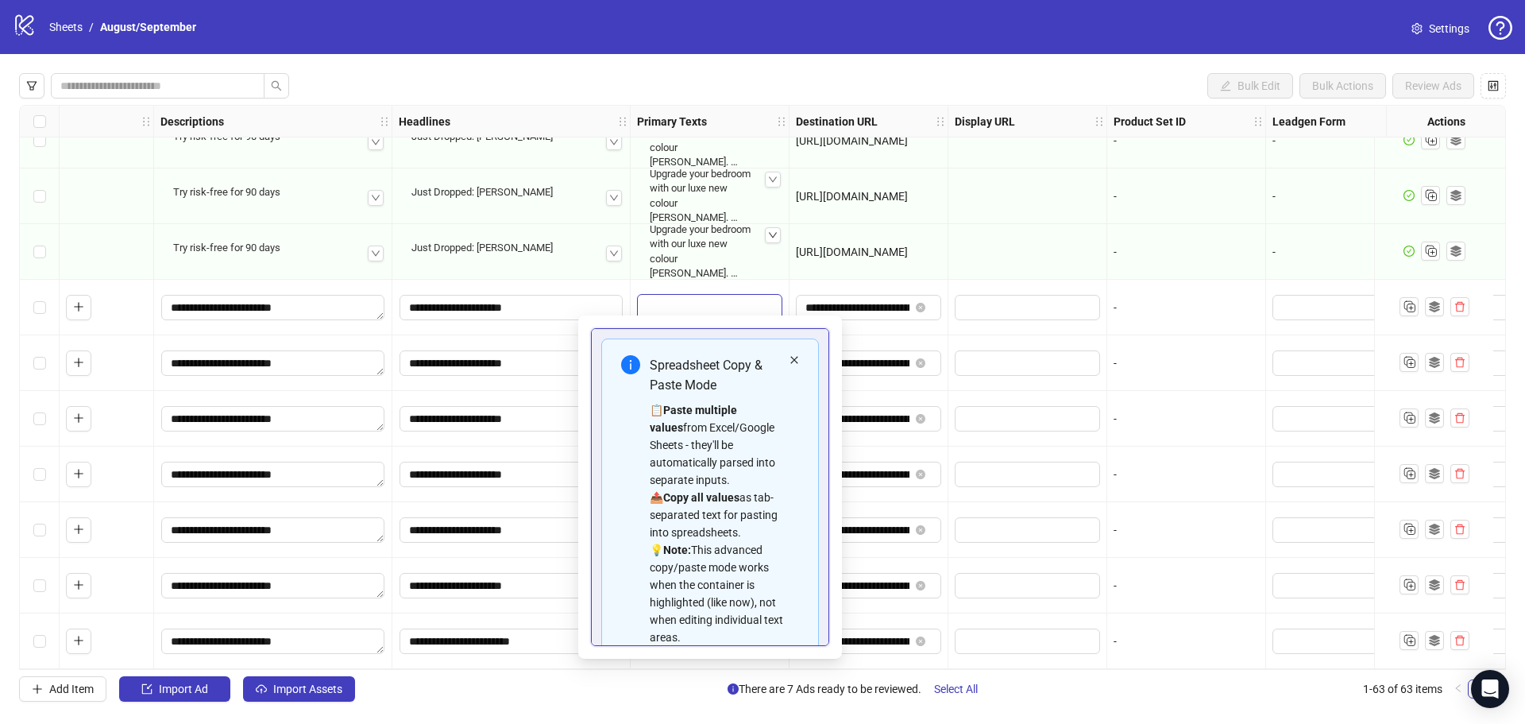
click at [789, 362] on icon "close" at bounding box center [794, 360] width 10 height 10
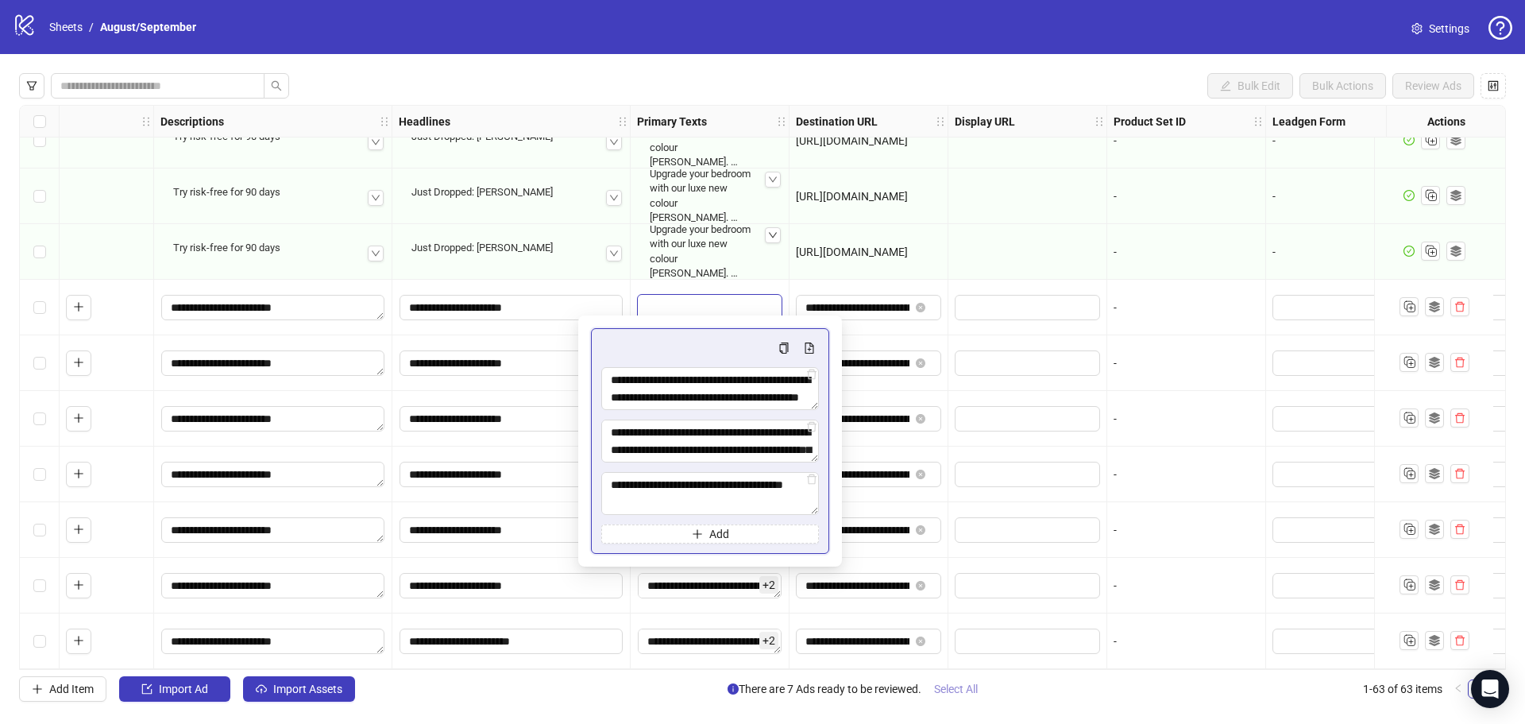
click at [974, 696] on button "Select All" at bounding box center [955, 688] width 69 height 25
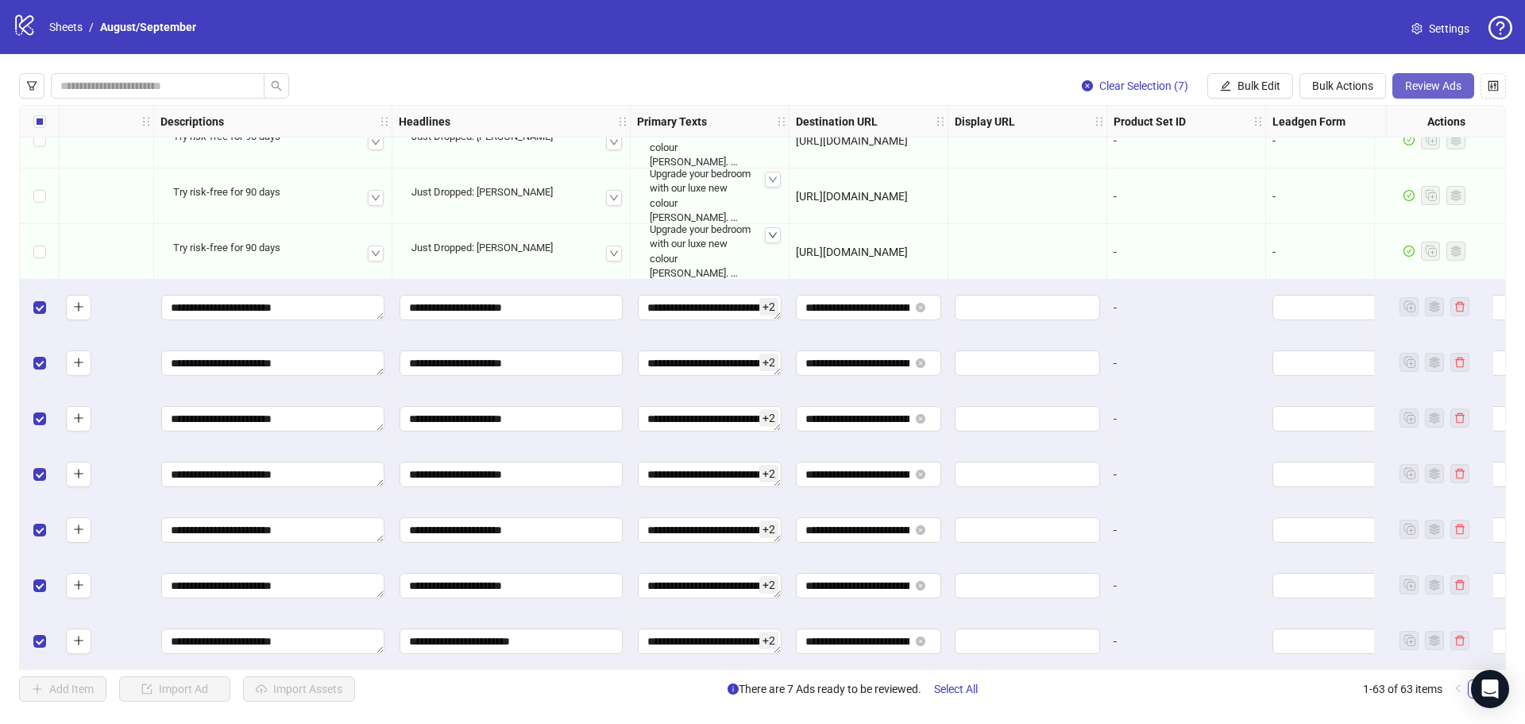
click at [1432, 78] on button "Review Ads" at bounding box center [1433, 85] width 82 height 25
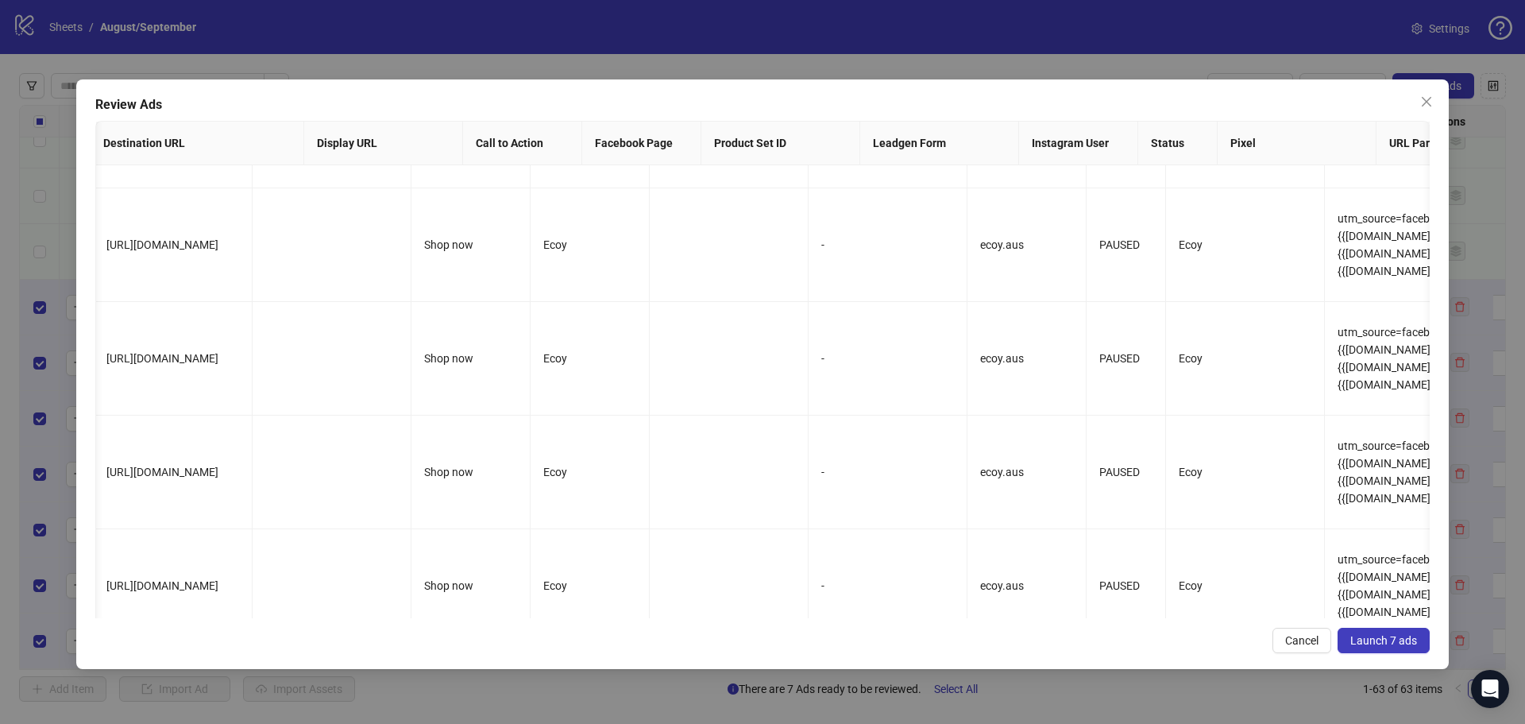
click at [1383, 638] on span "Launch 7 ads" at bounding box center [1383, 640] width 67 height 13
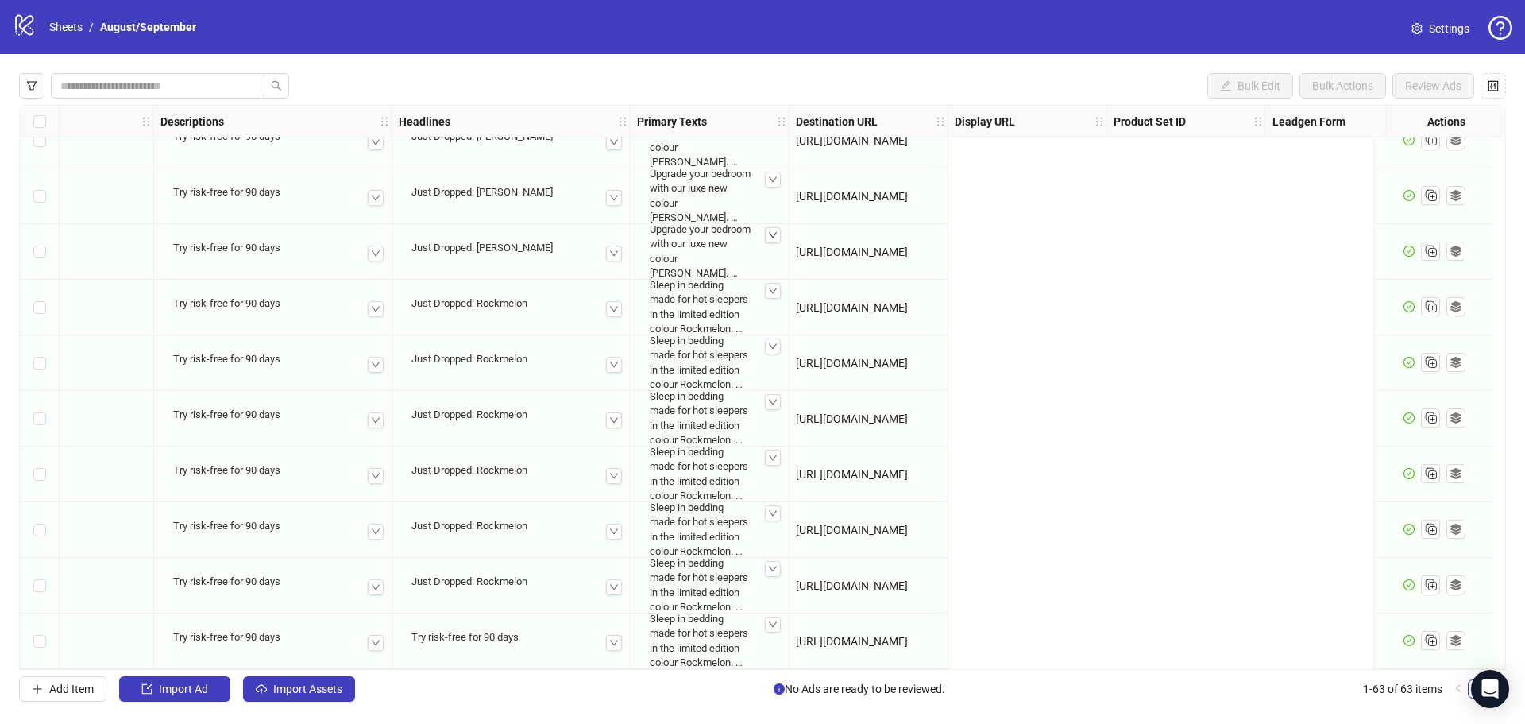
scroll to position [2977, 0]
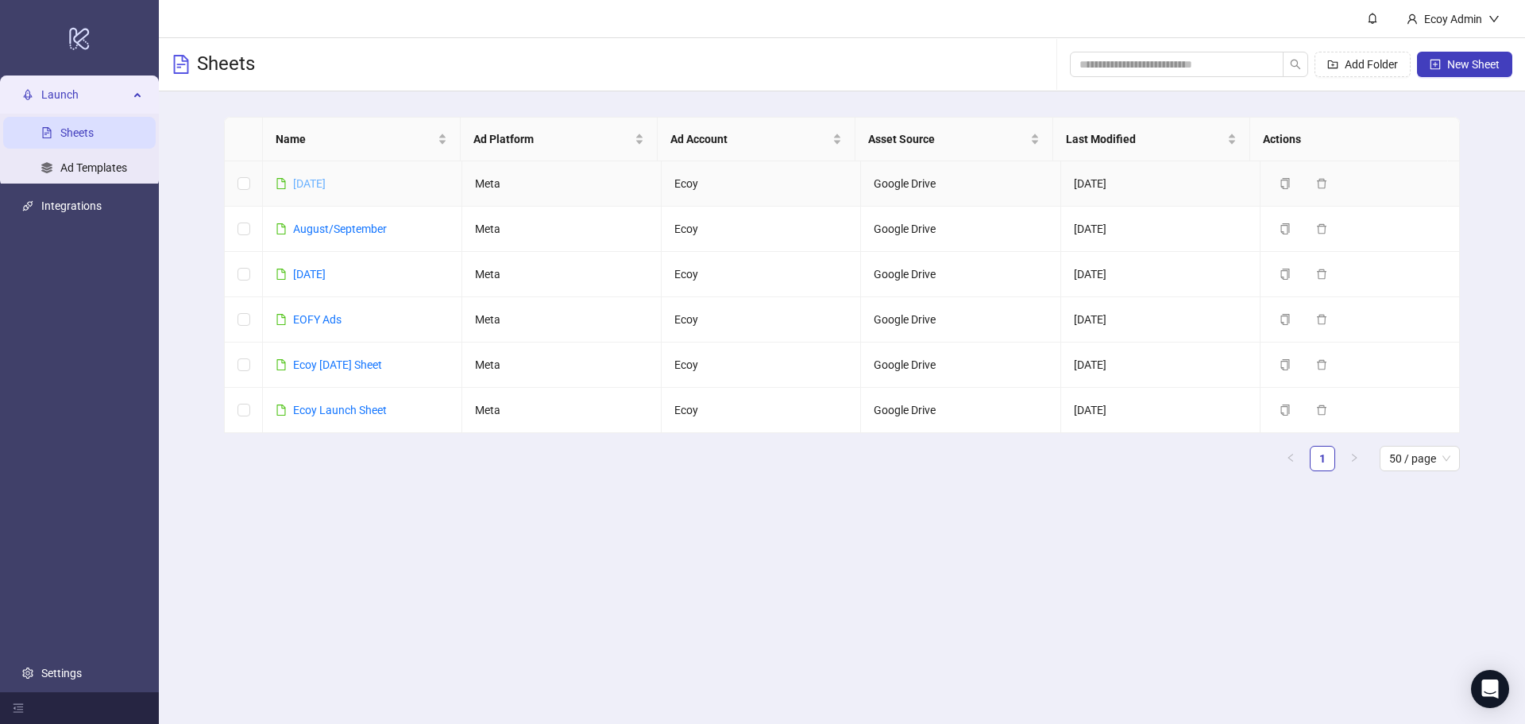
click at [326, 177] on link "[DATE]" at bounding box center [309, 183] width 33 height 13
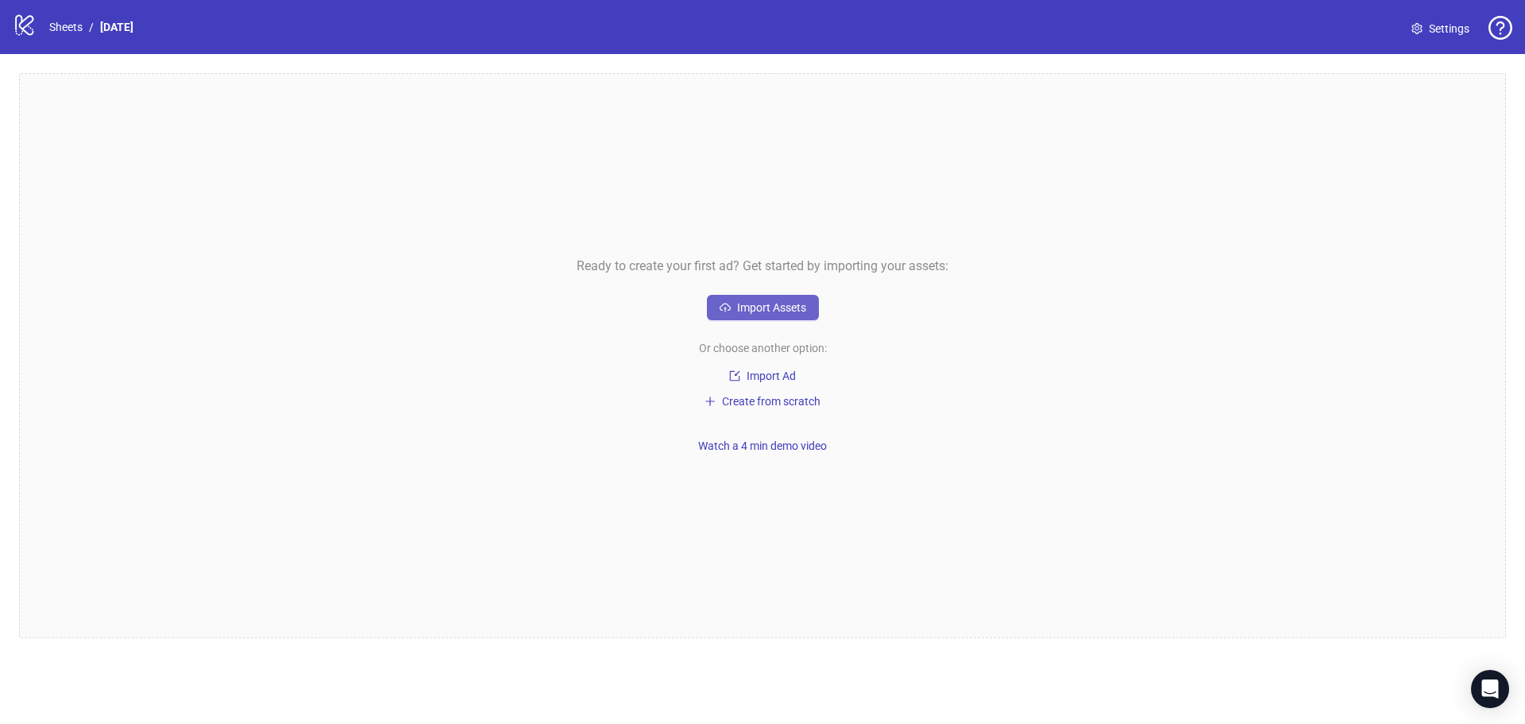
click at [781, 317] on button "Import Assets" at bounding box center [763, 307] width 112 height 25
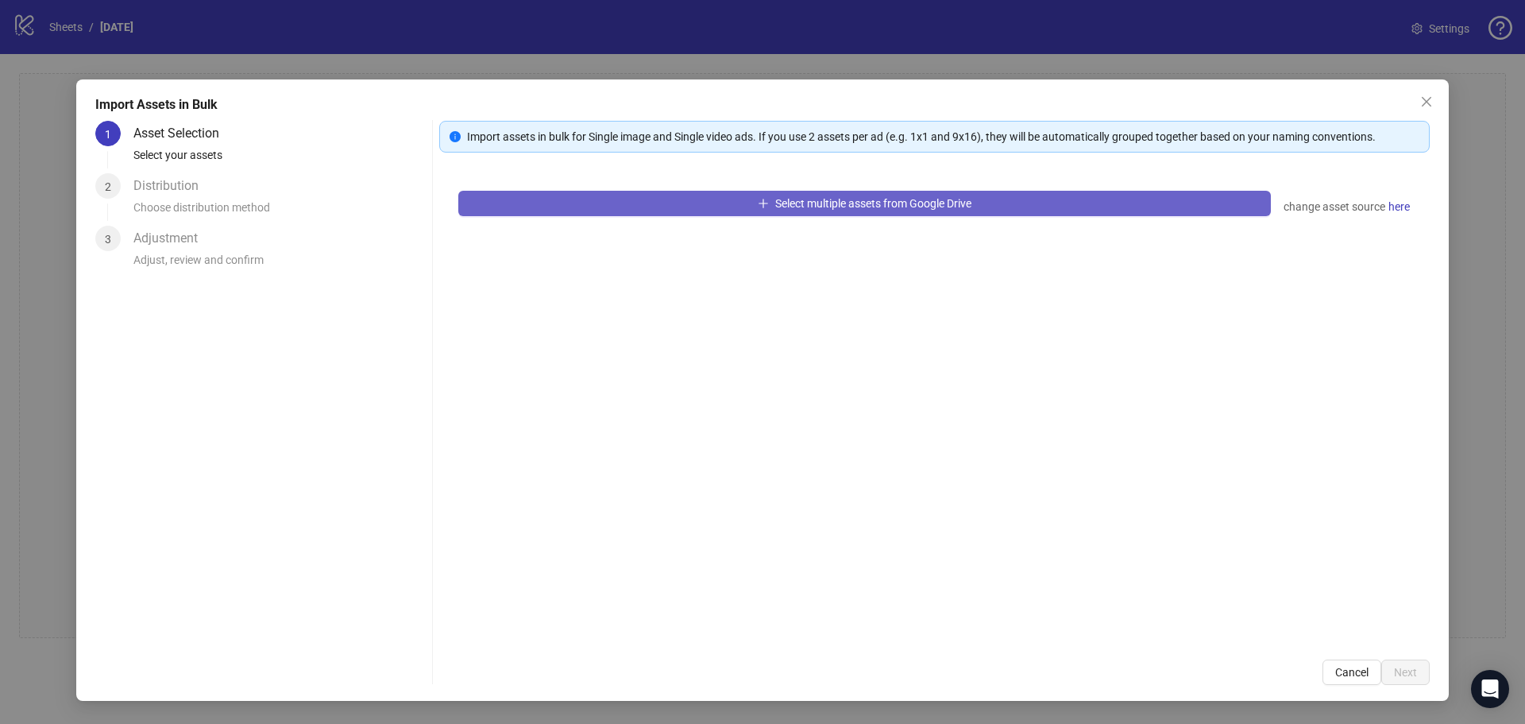
click at [1001, 211] on button "Select multiple assets from Google Drive" at bounding box center [864, 203] width 812 height 25
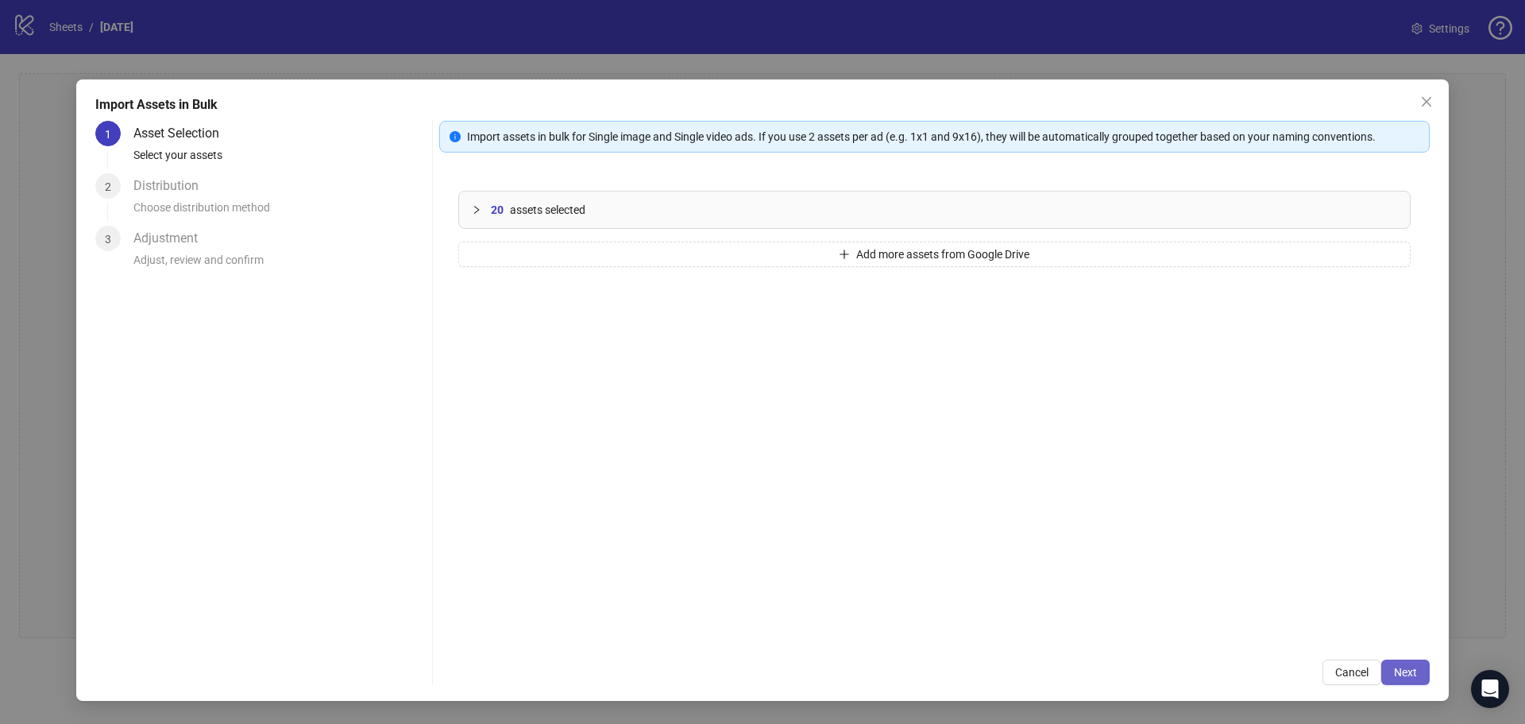
click at [1401, 677] on span "Next" at bounding box center [1405, 672] width 23 height 13
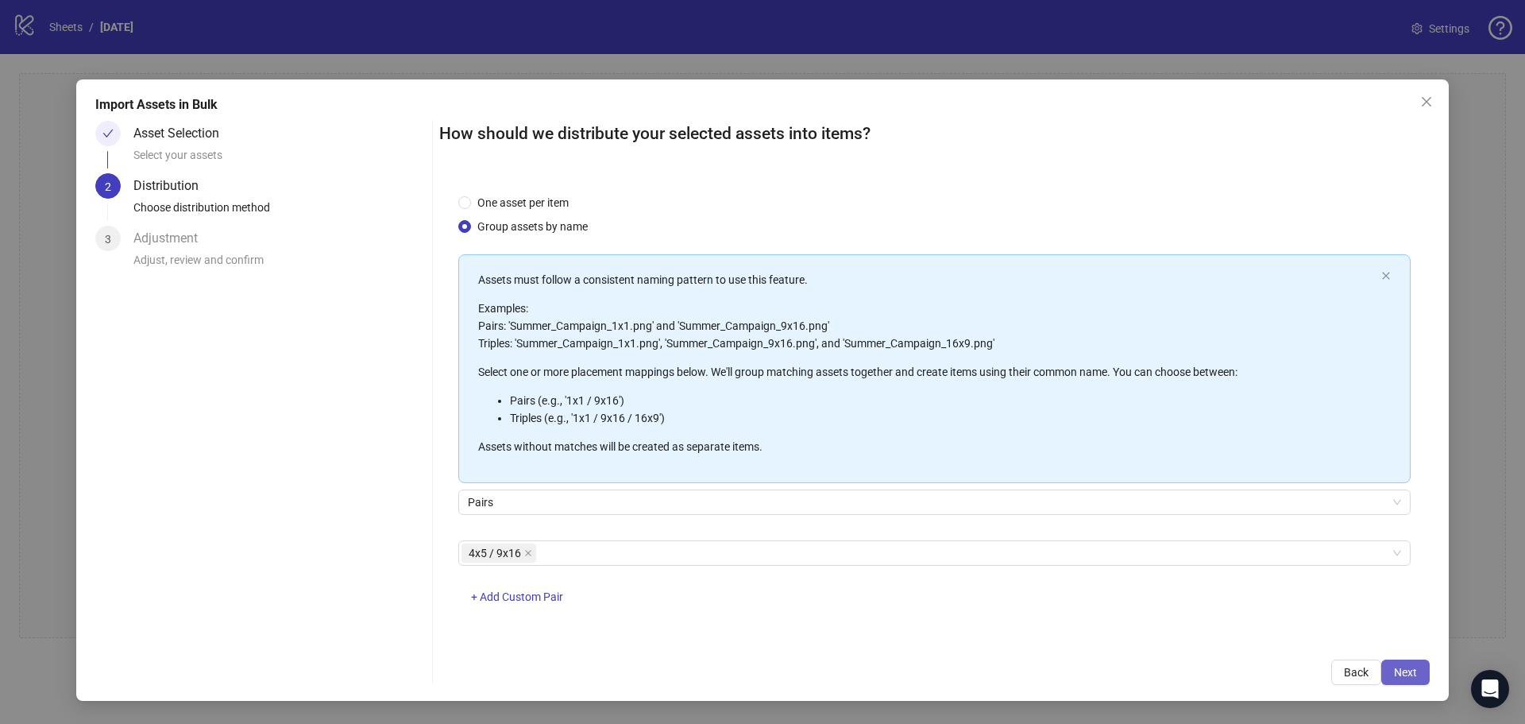
click at [1401, 666] on span "Next" at bounding box center [1405, 672] width 23 height 13
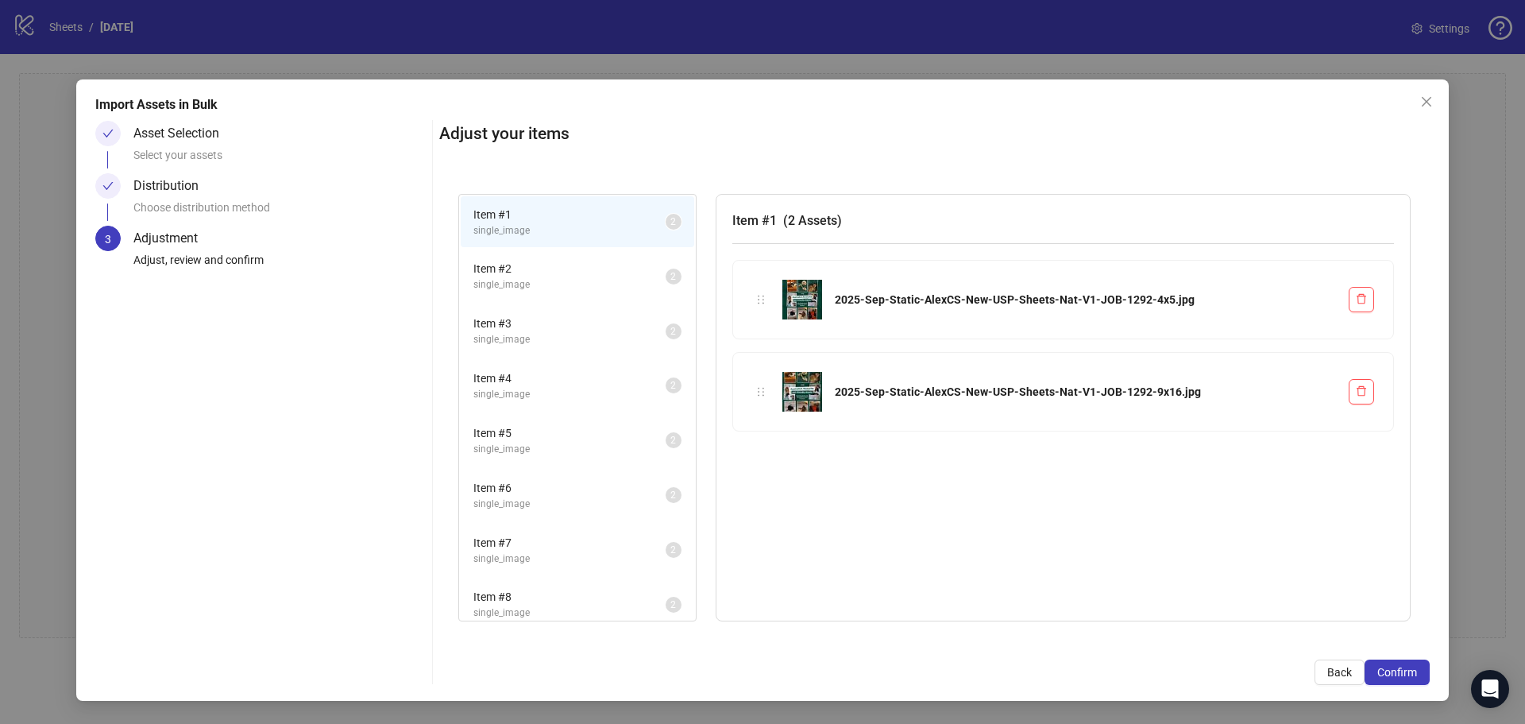
click at [588, 283] on span "single_image" at bounding box center [569, 284] width 192 height 15
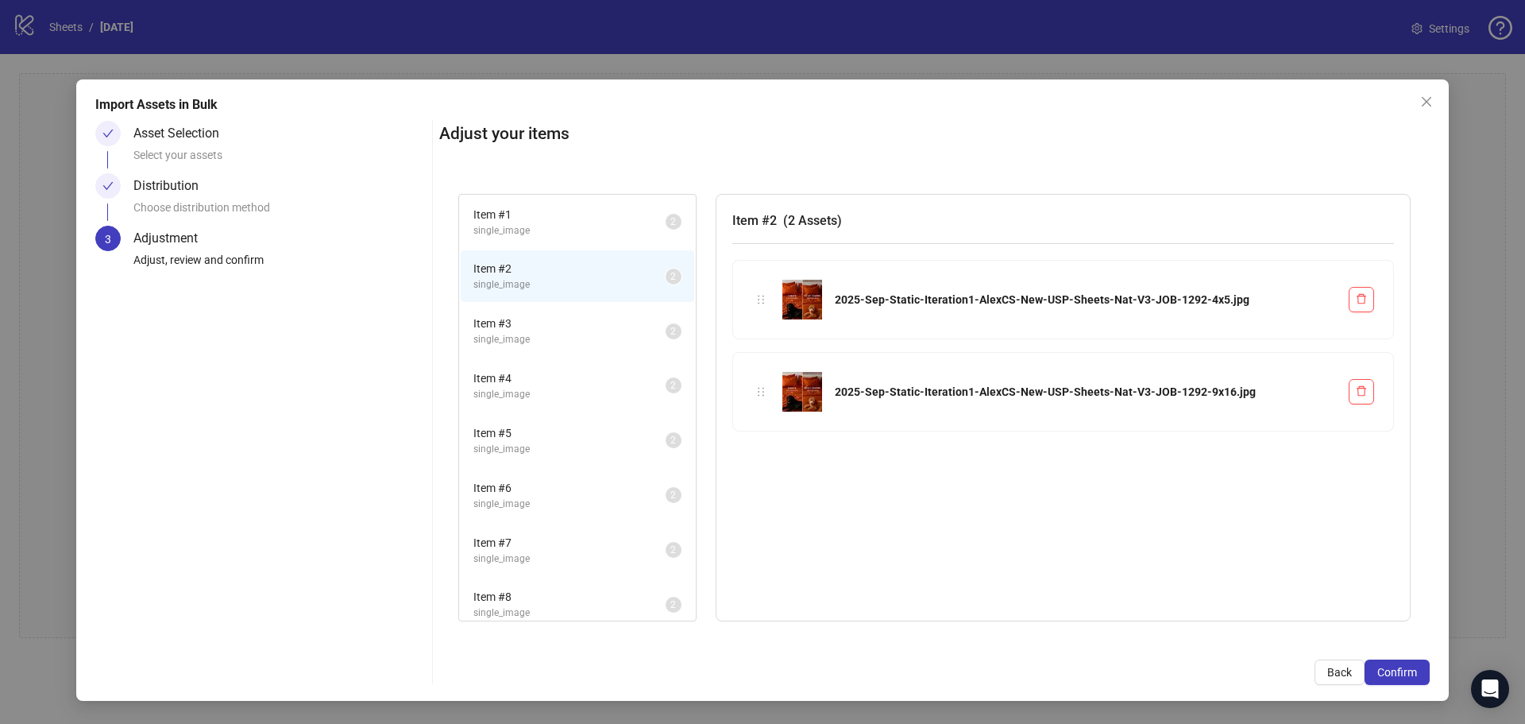
click at [542, 328] on span "Item # 3" at bounding box center [569, 323] width 192 height 17
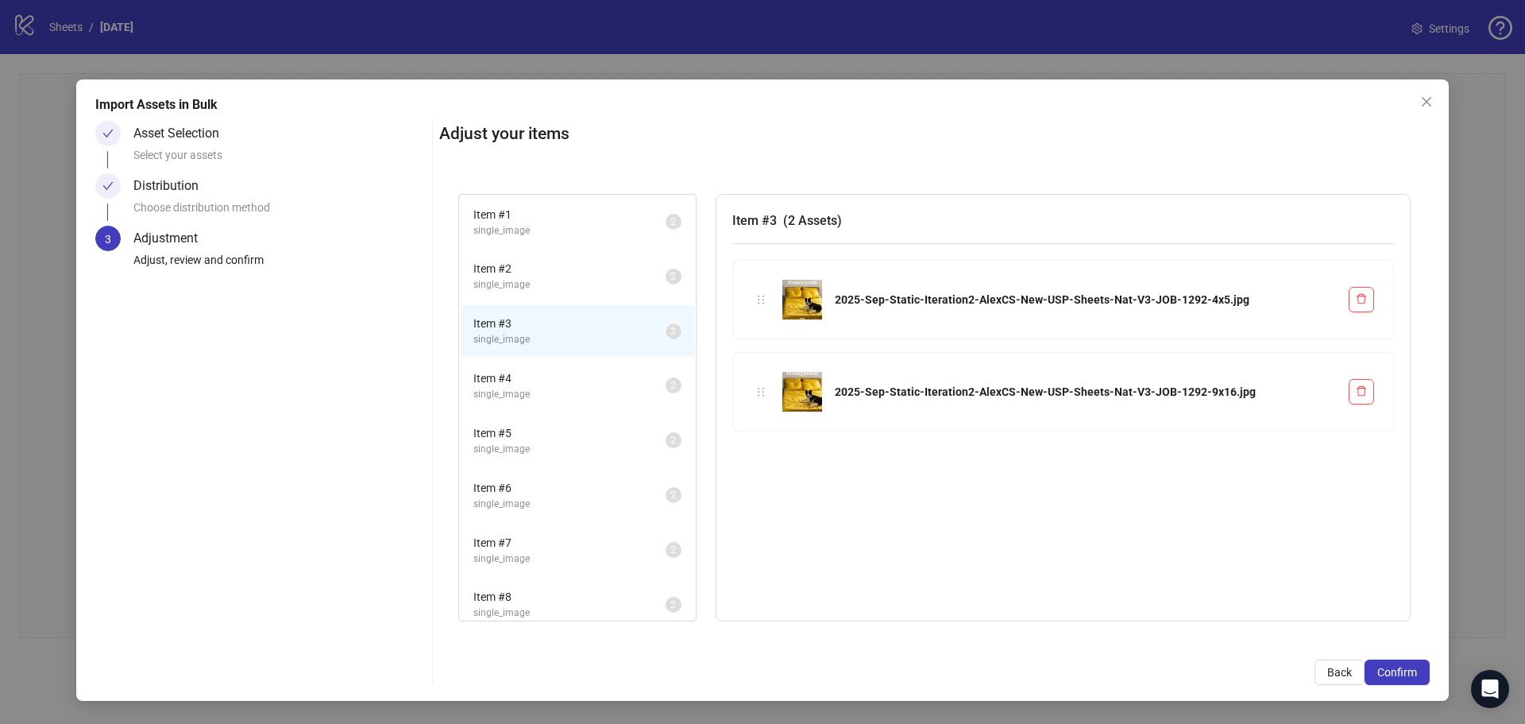
click at [537, 386] on span "Item # 4" at bounding box center [569, 377] width 192 height 17
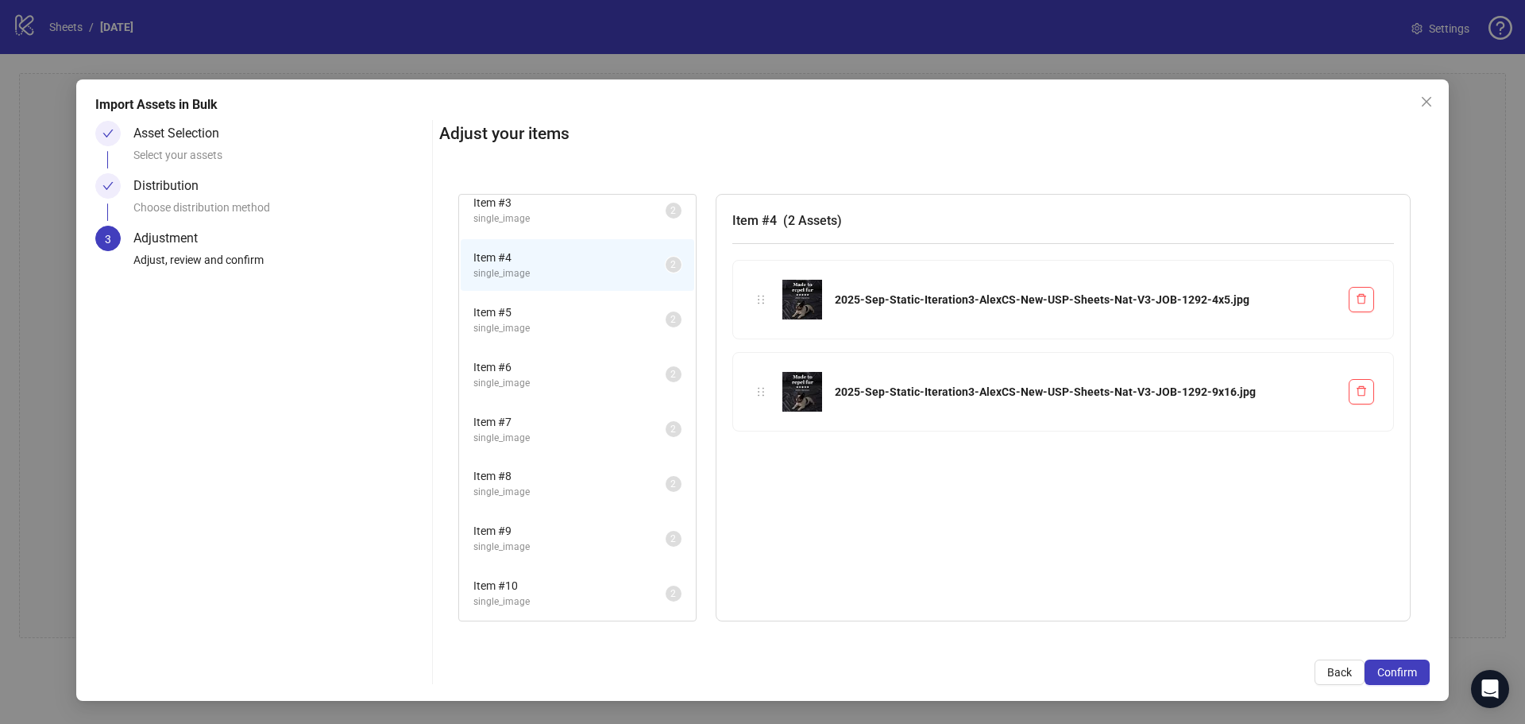
drag, startPoint x: 515, startPoint y: 488, endPoint x: 436, endPoint y: 286, distance: 216.5
click at [515, 487] on span "single_image" at bounding box center [569, 491] width 192 height 15
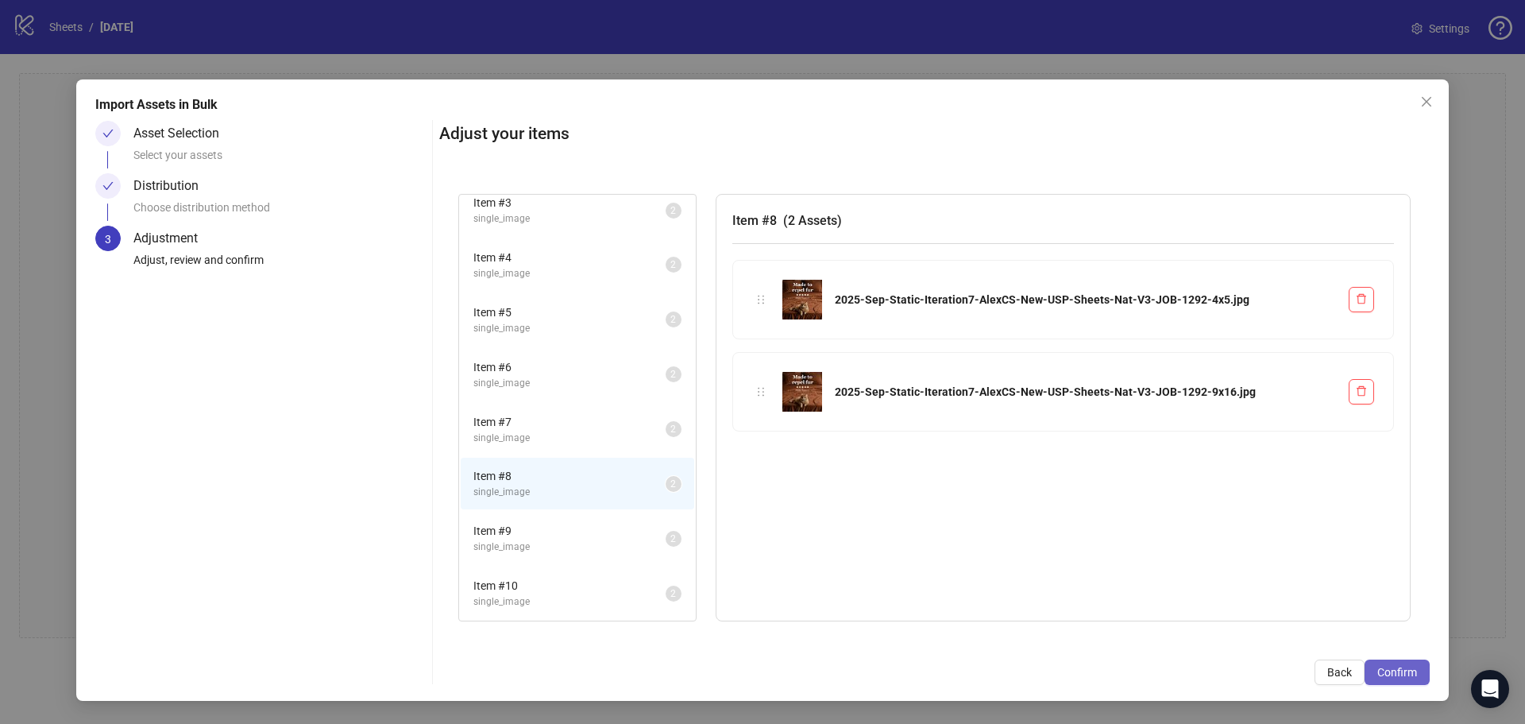
click at [1386, 669] on span "Confirm" at bounding box center [1397, 672] width 40 height 13
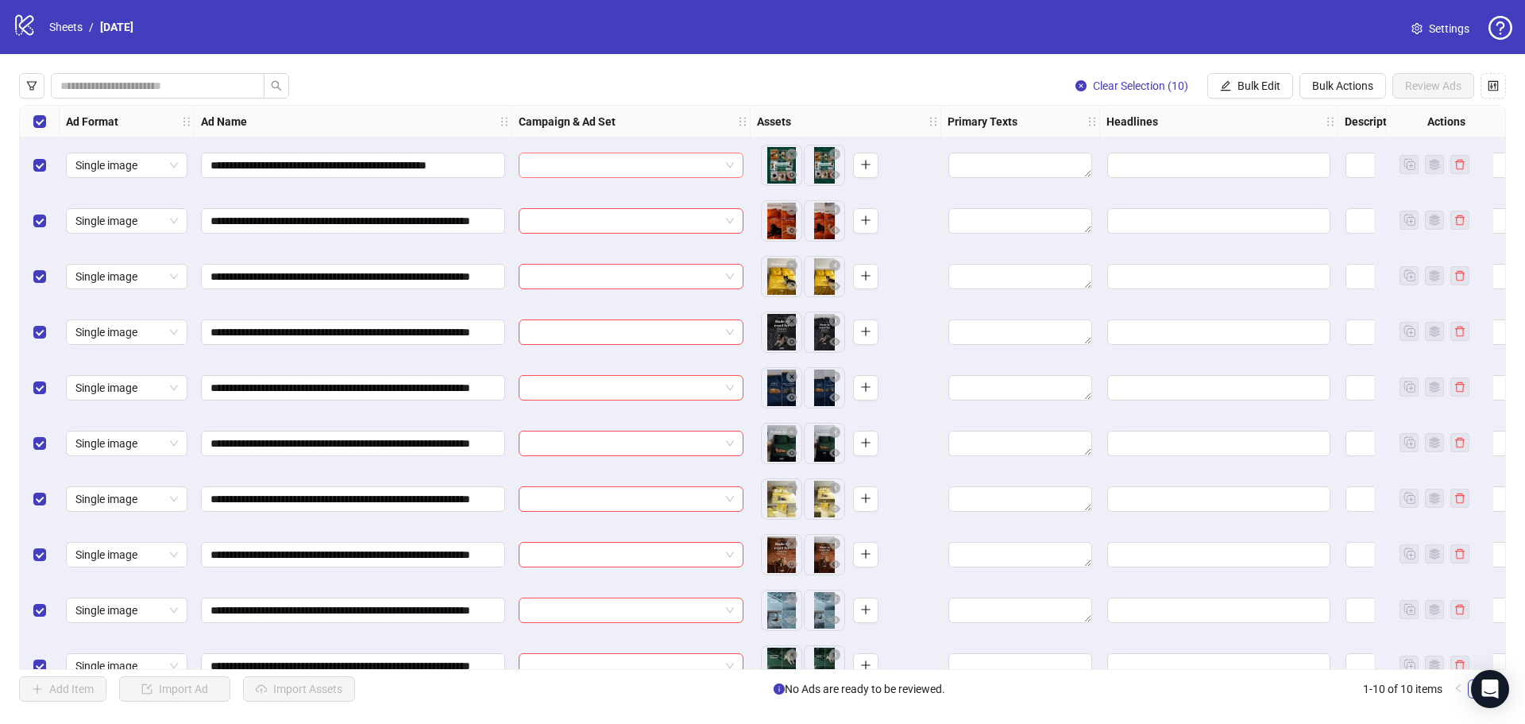
click at [704, 166] on input "search" at bounding box center [623, 165] width 191 height 24
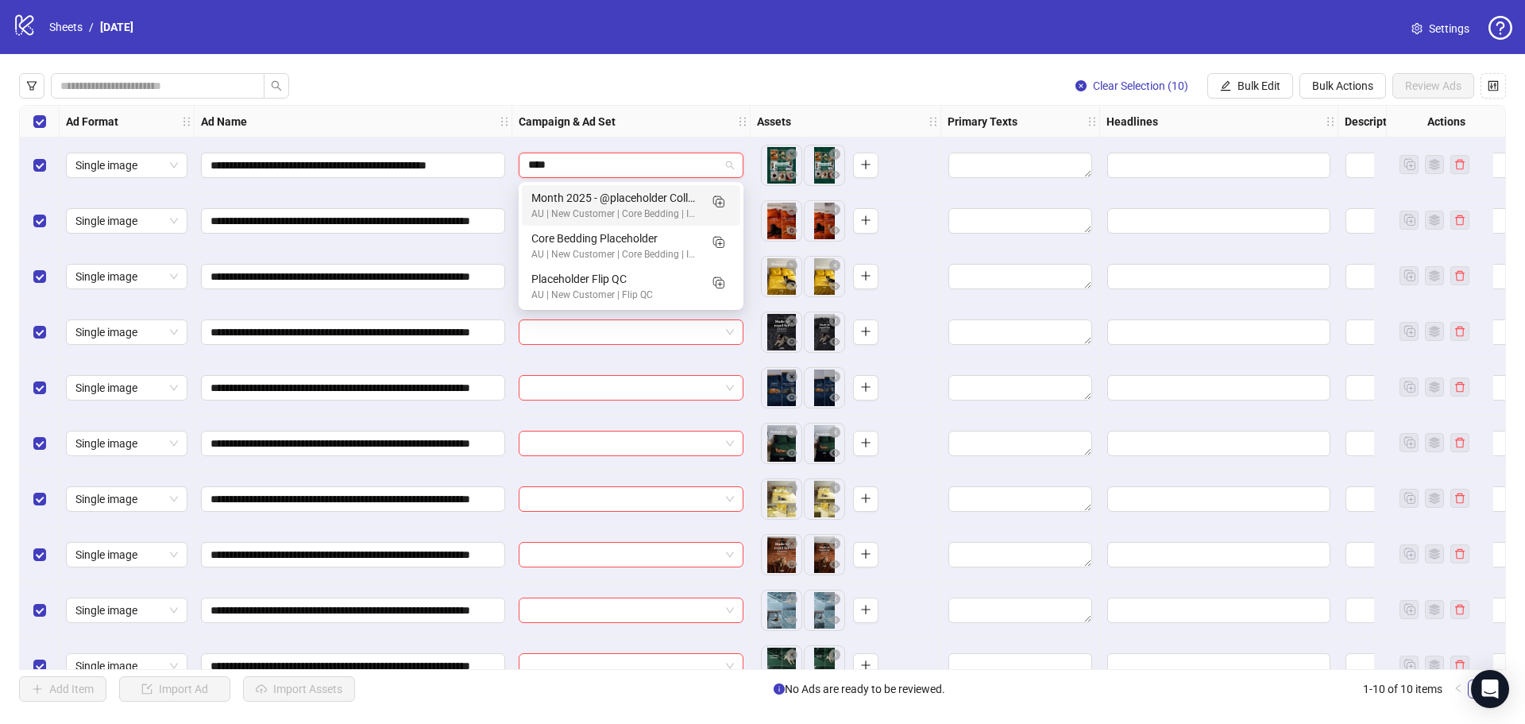
type input "*****"
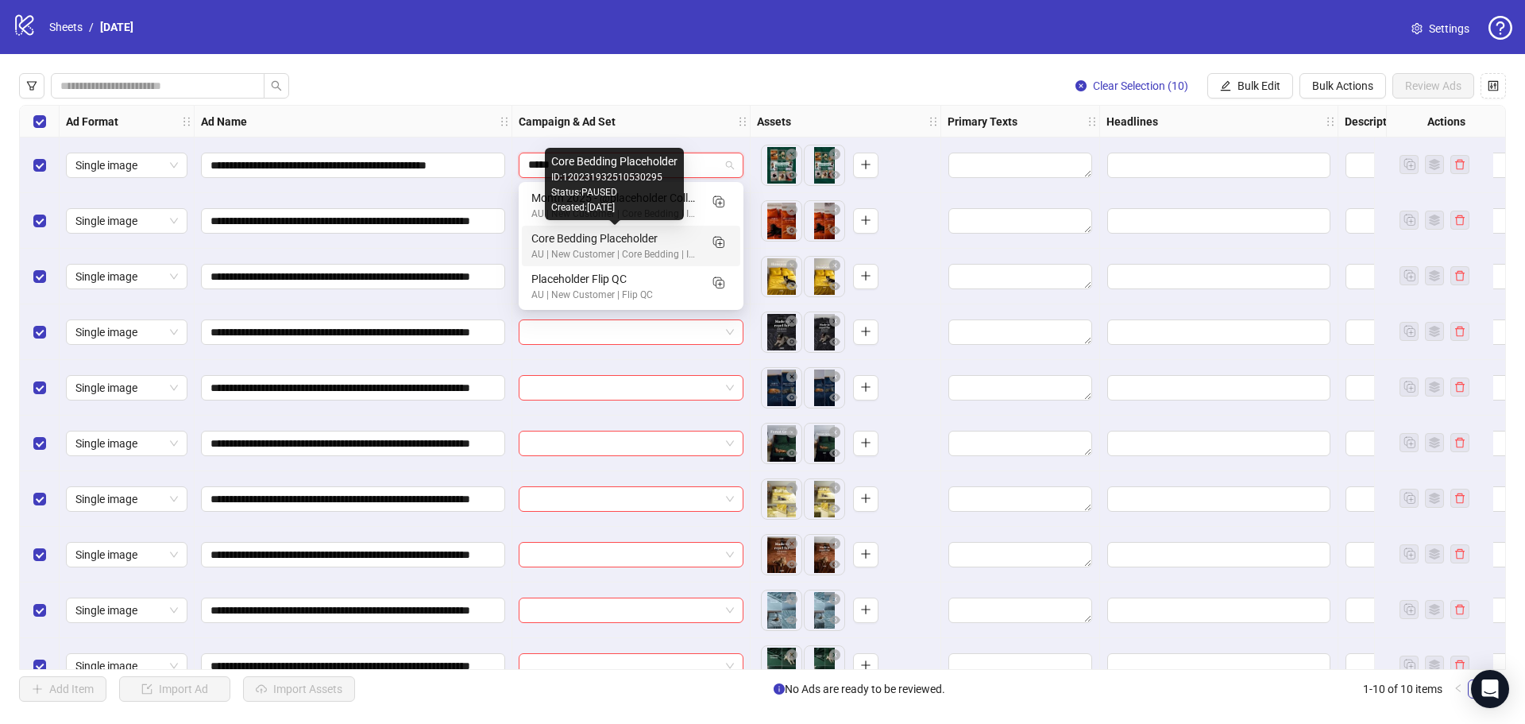
click at [644, 243] on div "Core Bedding Placeholder" at bounding box center [615, 238] width 168 height 17
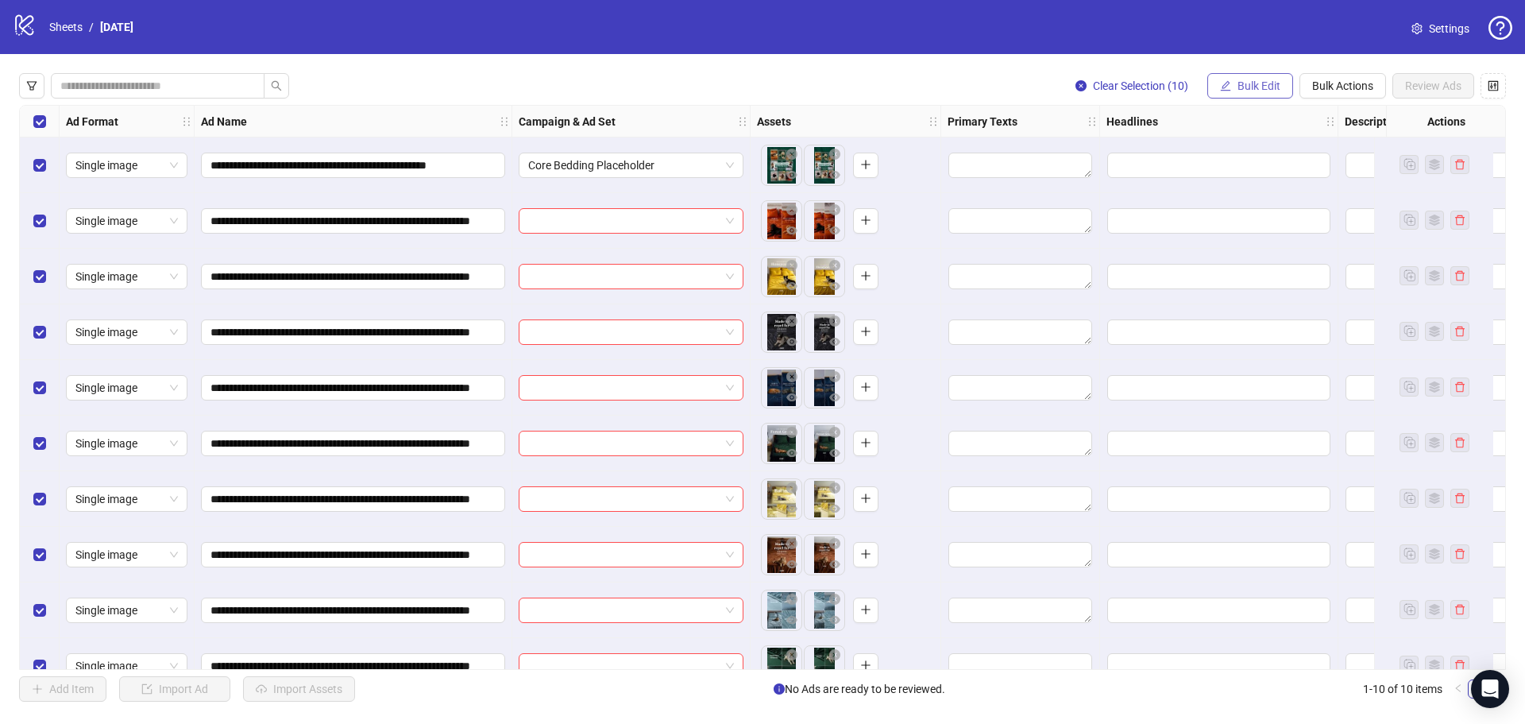
click at [1245, 79] on span "Bulk Edit" at bounding box center [1258, 85] width 43 height 13
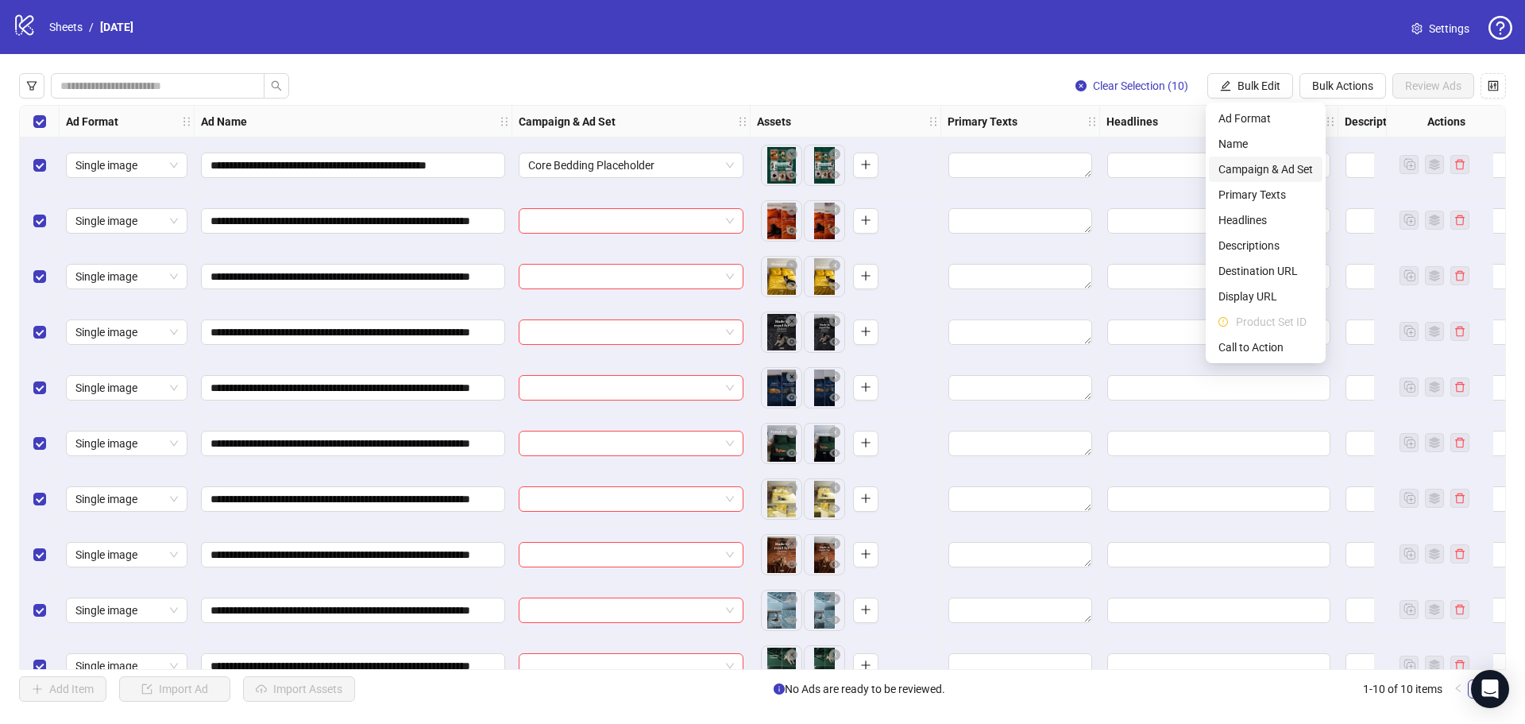
click at [1259, 169] on span "Campaign & Ad Set" at bounding box center [1265, 168] width 95 height 17
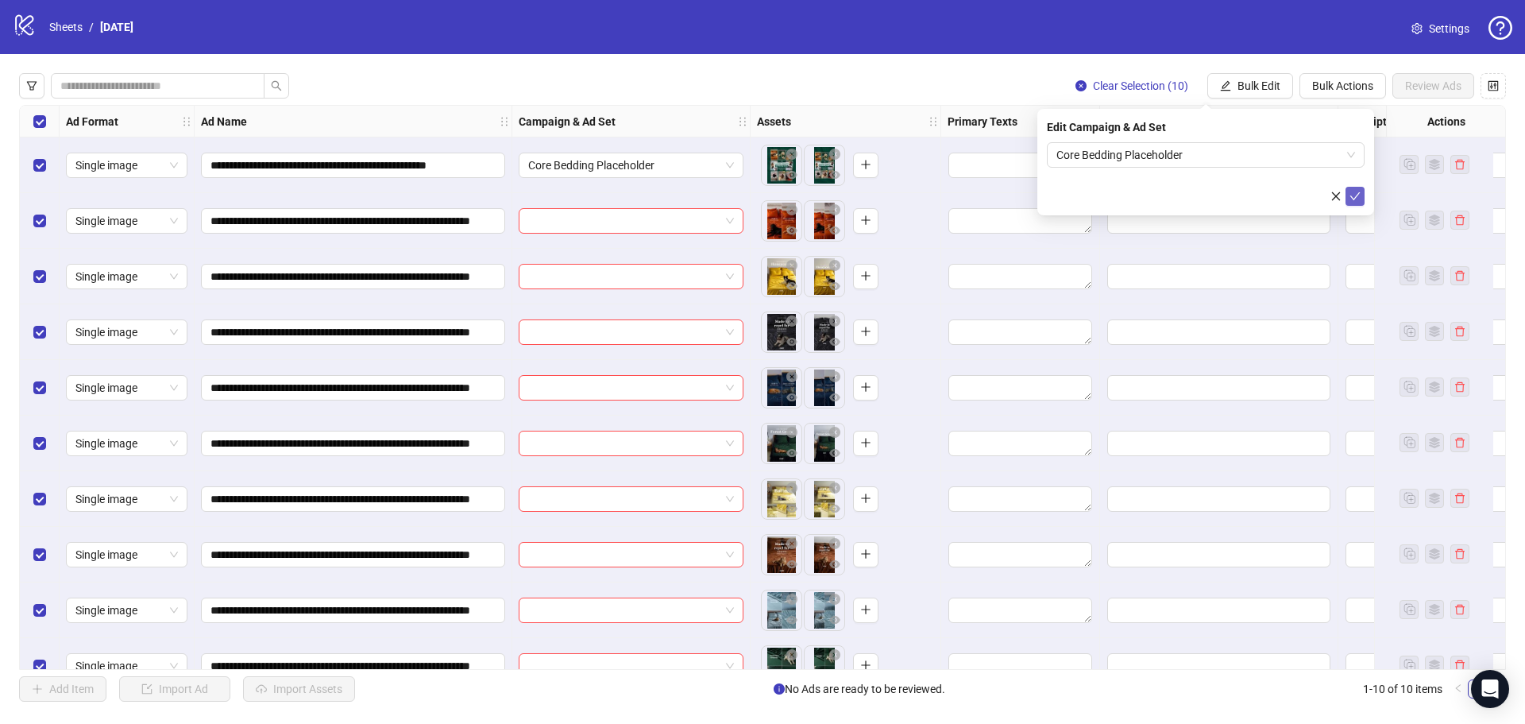
drag, startPoint x: 1360, startPoint y: 193, endPoint x: 1326, endPoint y: 203, distance: 34.7
click at [1359, 193] on icon "check" at bounding box center [1354, 196] width 11 height 11
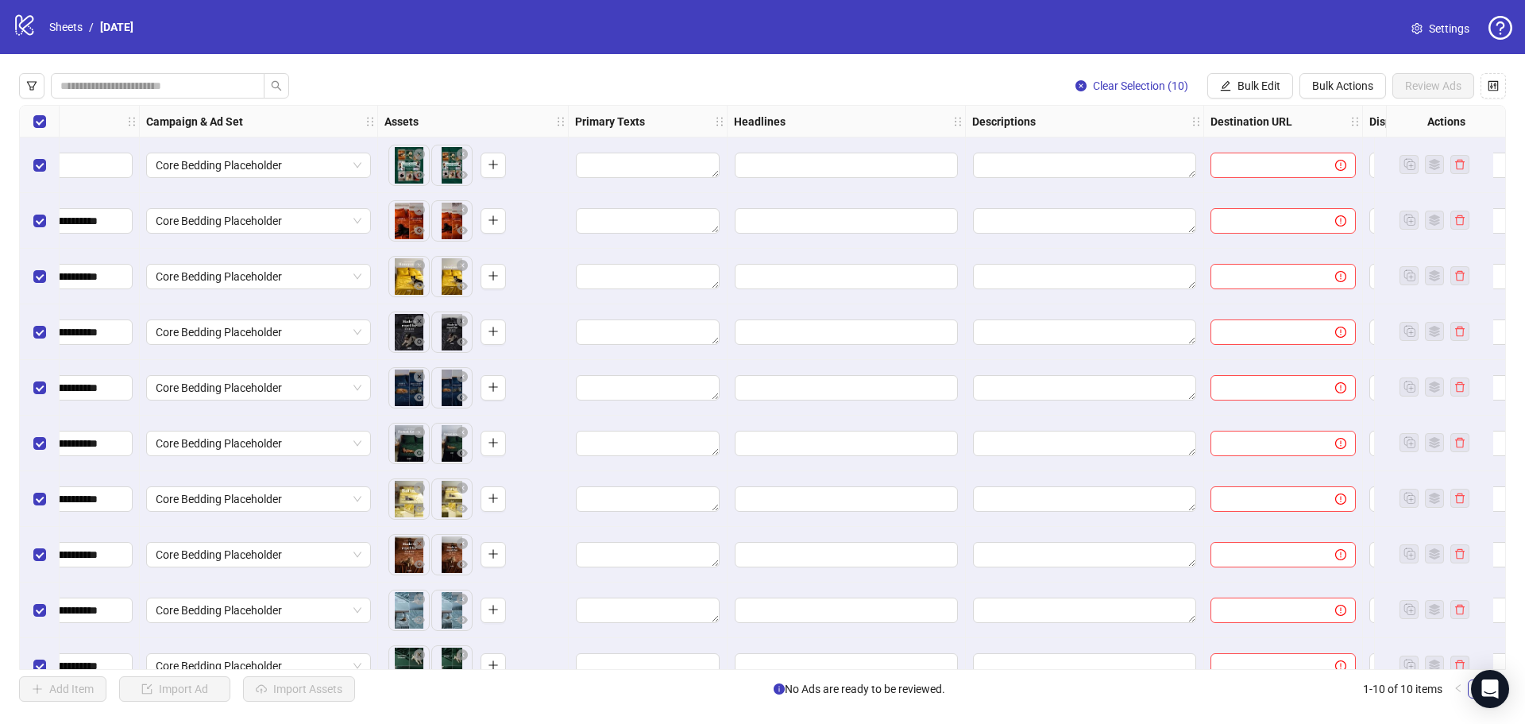
scroll to position [0, 290]
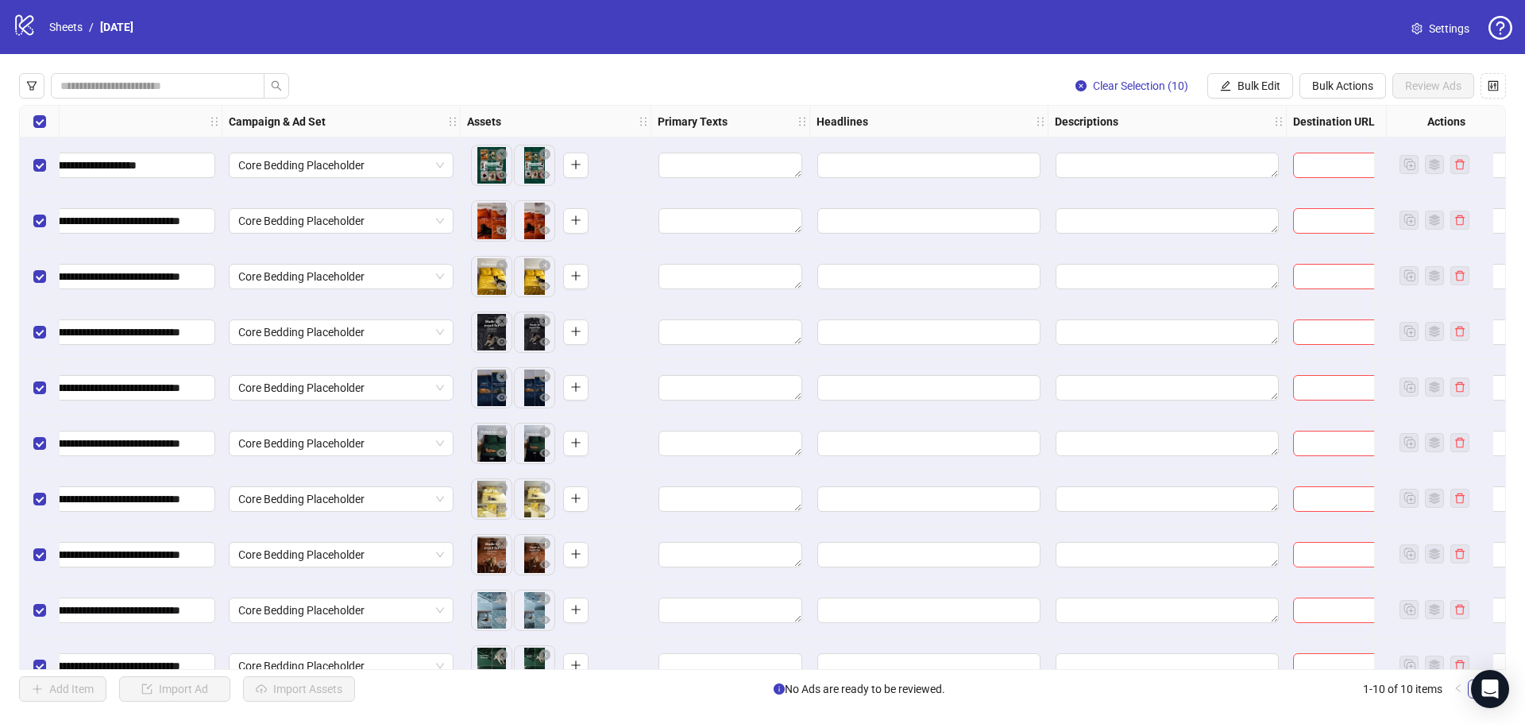
click at [1100, 152] on div "Edit values" at bounding box center [1167, 165] width 225 height 27
click at [1125, 178] on textarea "Edit values" at bounding box center [1166, 164] width 223 height 25
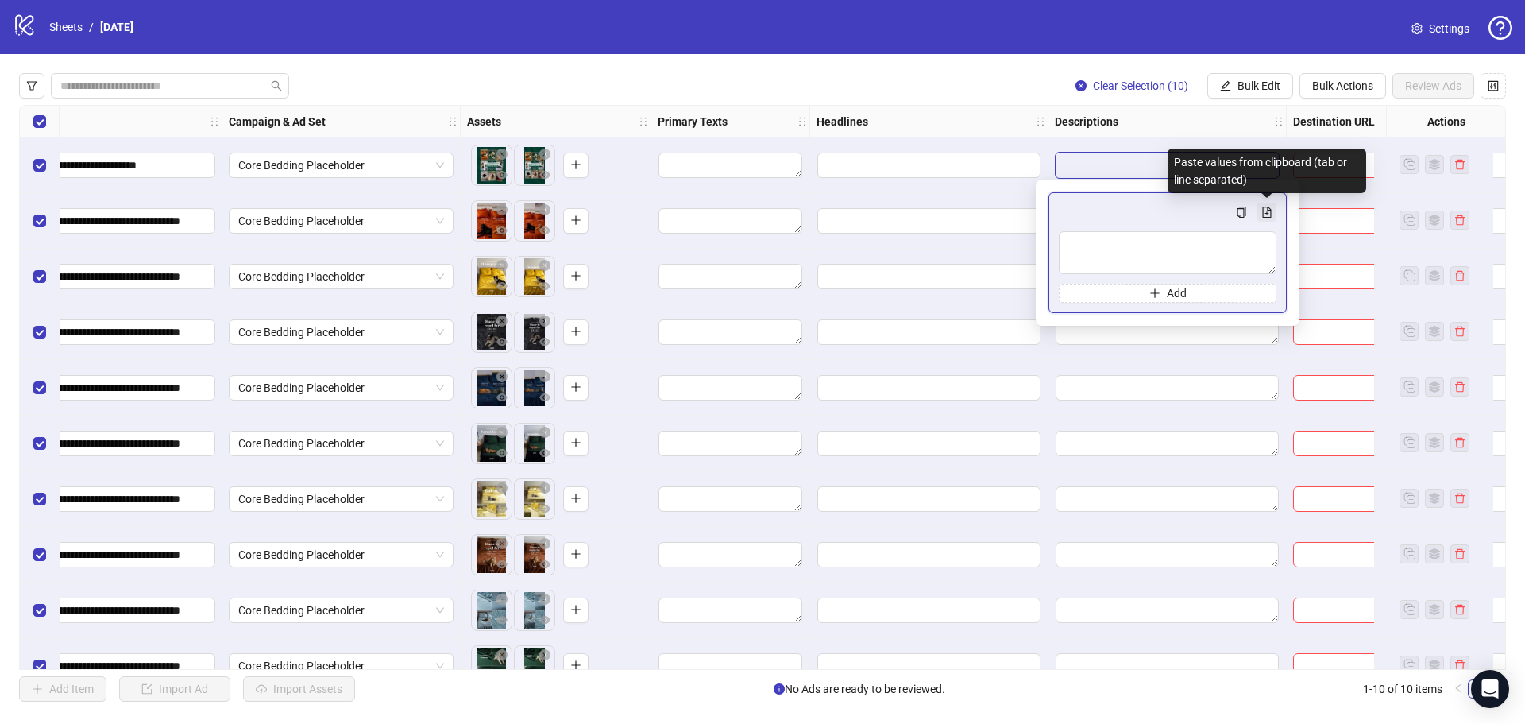
click at [1274, 209] on button "Multi-text input container - paste or copy values" at bounding box center [1266, 212] width 19 height 19
click at [1242, 214] on icon "copy" at bounding box center [1241, 211] width 11 height 11
click at [1269, 212] on icon "file-add" at bounding box center [1266, 211] width 11 height 11
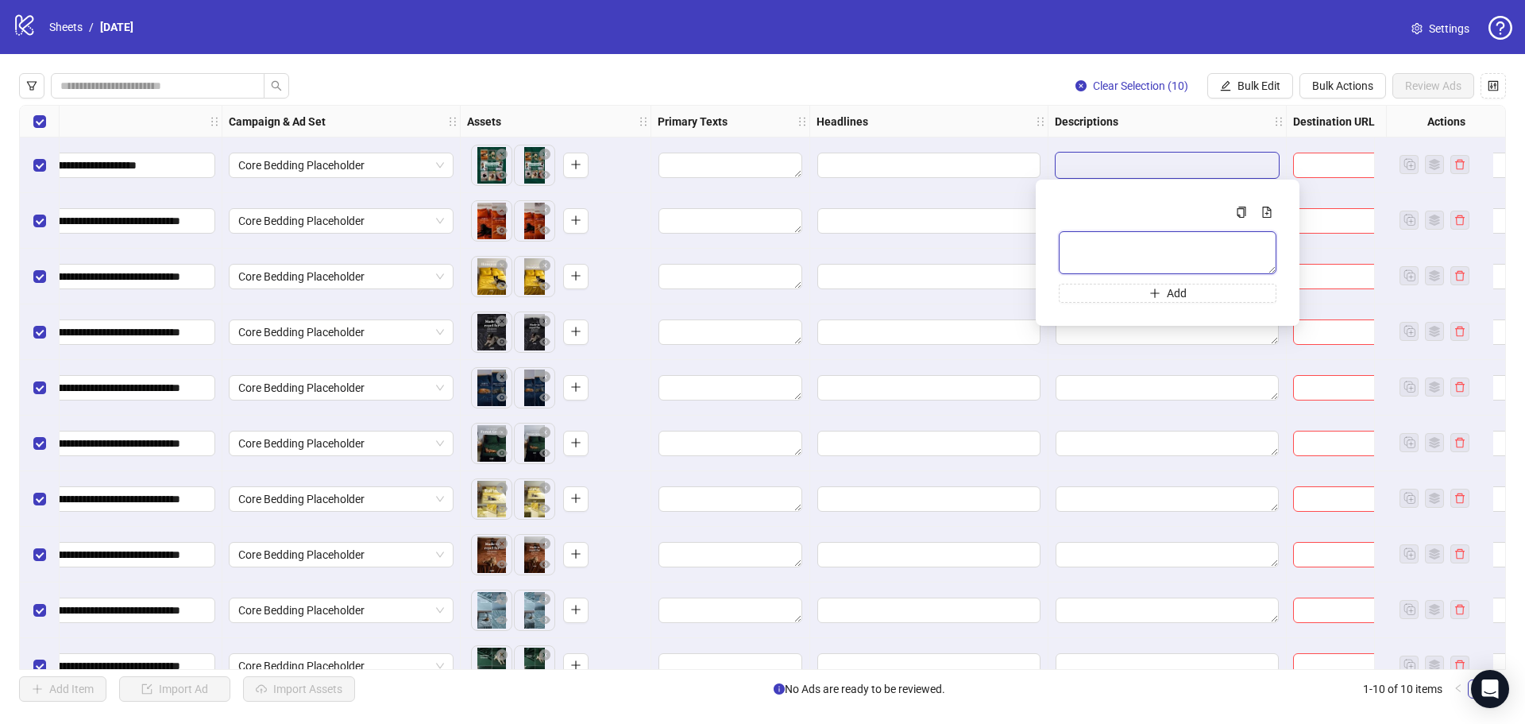
click at [1193, 236] on textarea "Multi-text input container - paste or copy values" at bounding box center [1168, 252] width 218 height 43
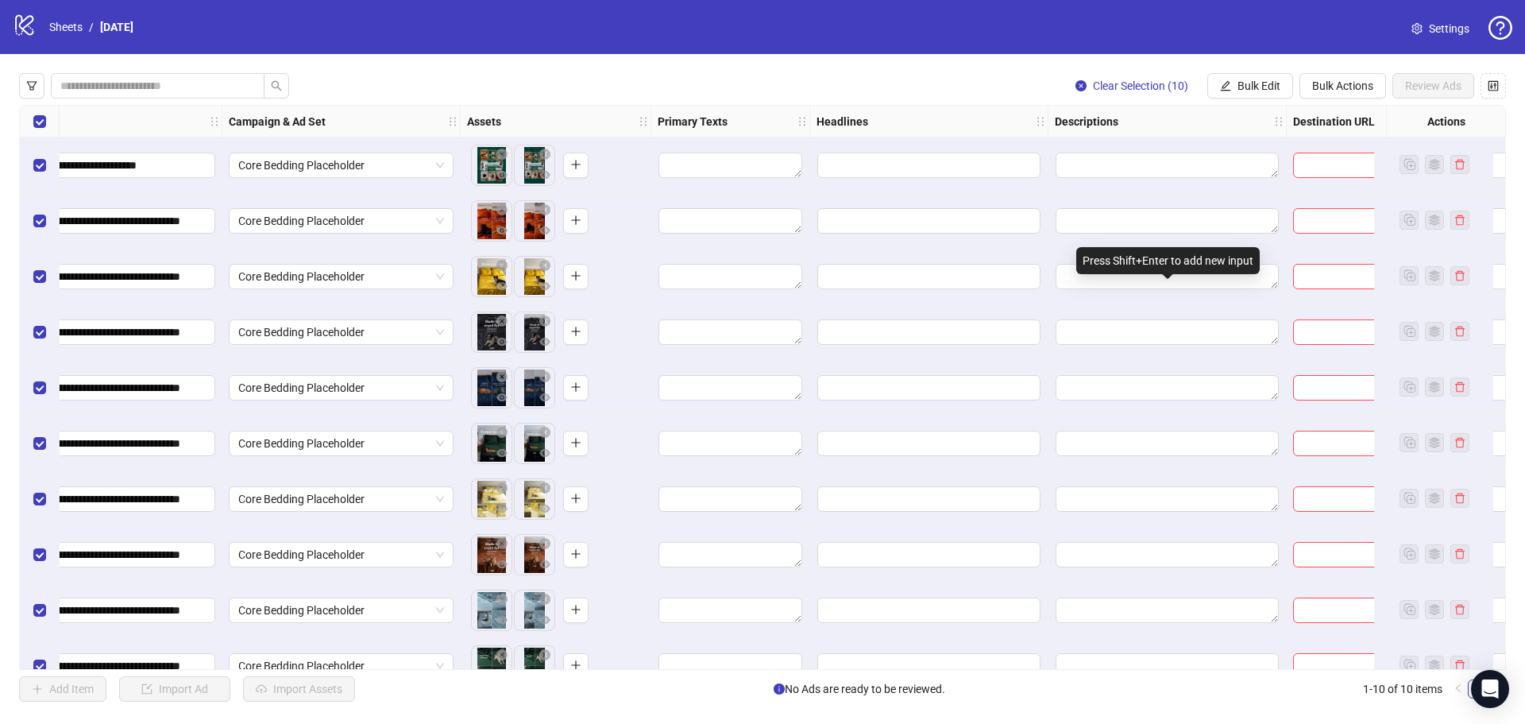
click at [1094, 259] on div "Press Shift+Enter to add new input" at bounding box center [1167, 260] width 183 height 27
click at [1085, 168] on textarea "Edit values" at bounding box center [1166, 164] width 223 height 25
click at [1245, 79] on button "Bulk Edit" at bounding box center [1250, 85] width 86 height 25
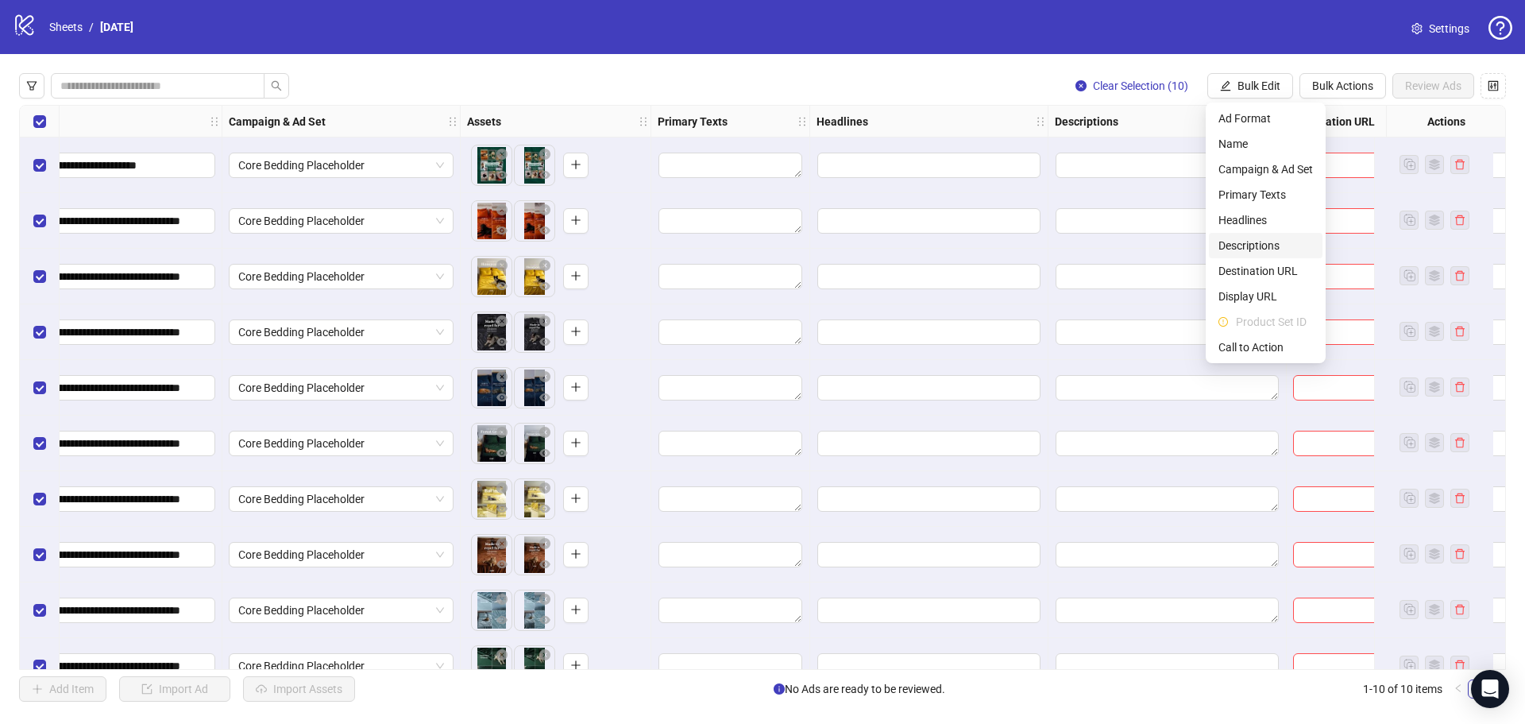
click at [1250, 246] on span "Descriptions" at bounding box center [1265, 245] width 95 height 17
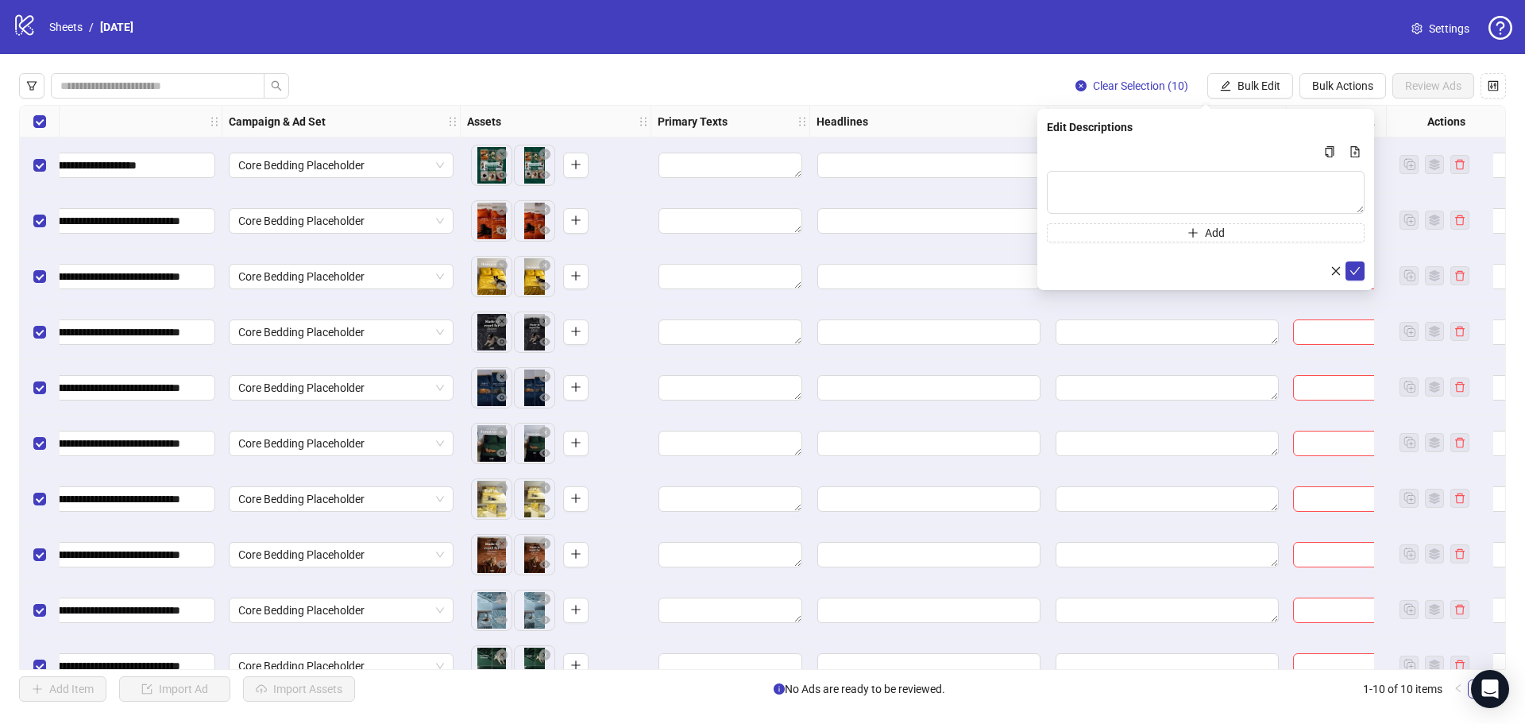
click at [1152, 166] on div "Add" at bounding box center [1206, 192] width 318 height 100
click at [1140, 177] on textarea "Multi-text input container - paste or copy values" at bounding box center [1206, 192] width 318 height 43
type textarea "**********"
click at [1356, 274] on icon "check" at bounding box center [1354, 270] width 11 height 11
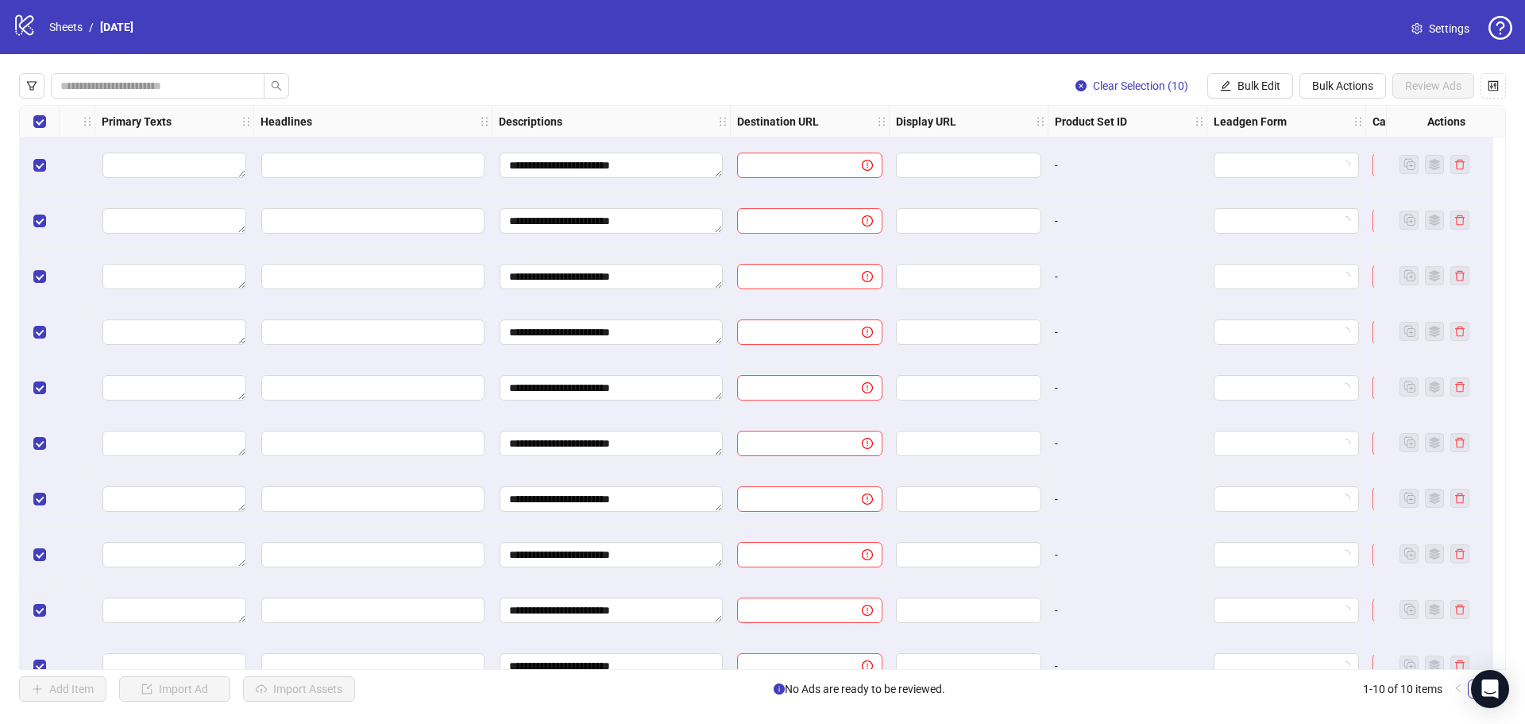
scroll to position [0, 704]
